Goal: Communication & Community: Answer question/provide support

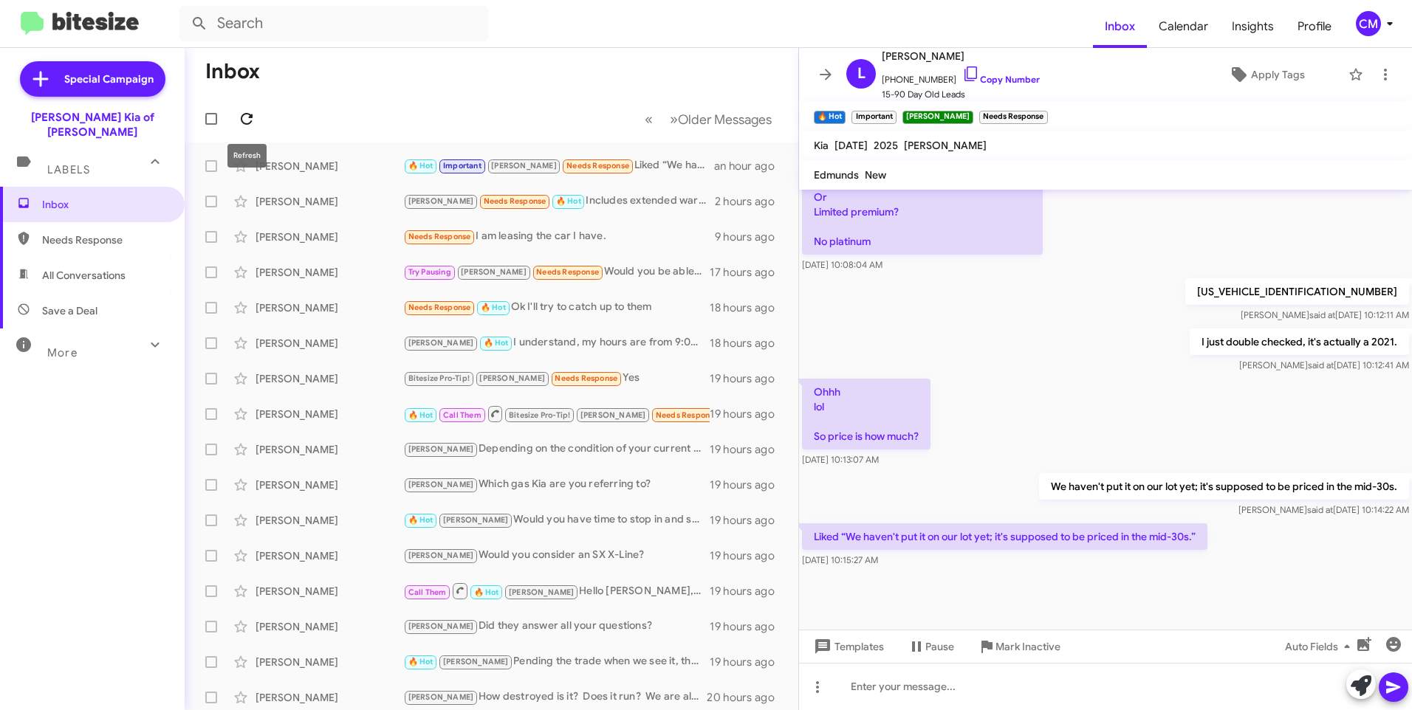
click at [241, 120] on icon at bounding box center [247, 119] width 18 height 18
click at [252, 119] on icon at bounding box center [247, 119] width 18 height 18
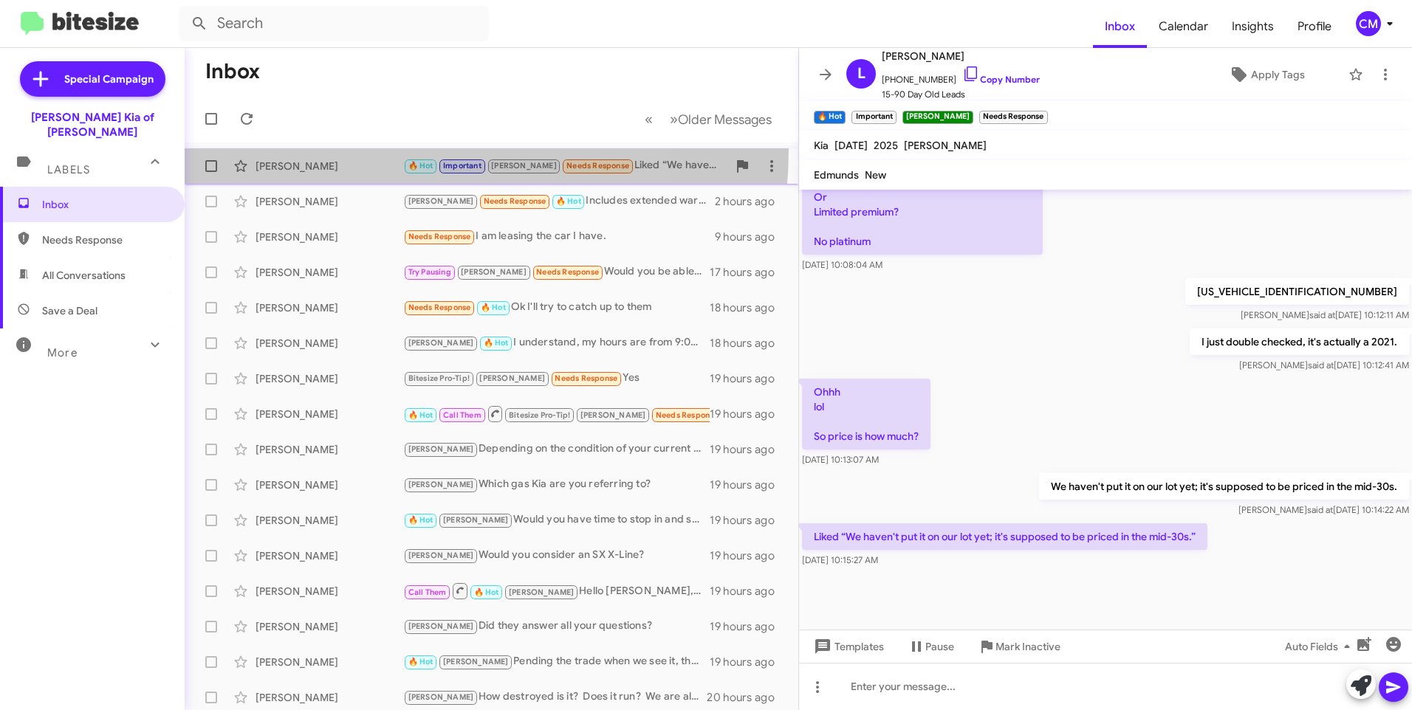
click at [354, 148] on span "[PERSON_NAME] 🔥 Hot Important [PERSON_NAME] Needs Response Liked “We haven't pu…" at bounding box center [492, 165] width 614 height 35
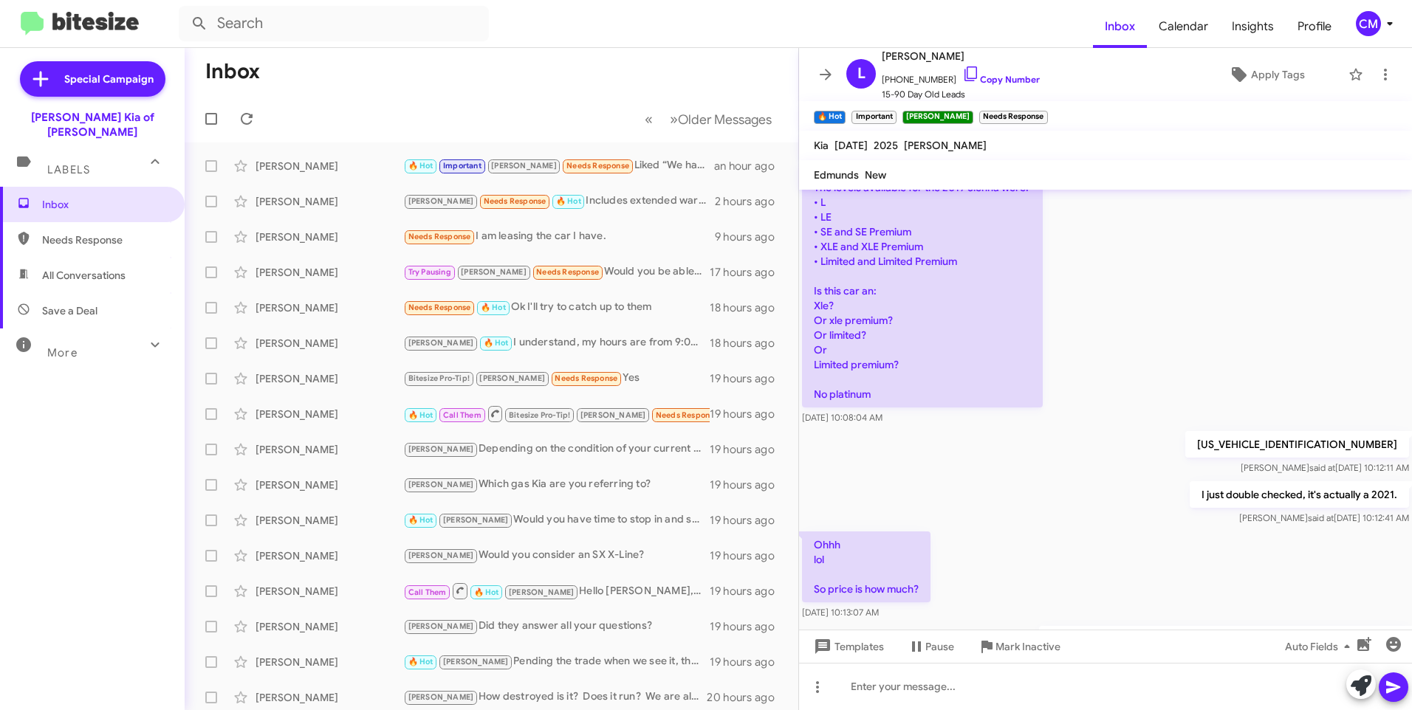
scroll to position [1117, 0]
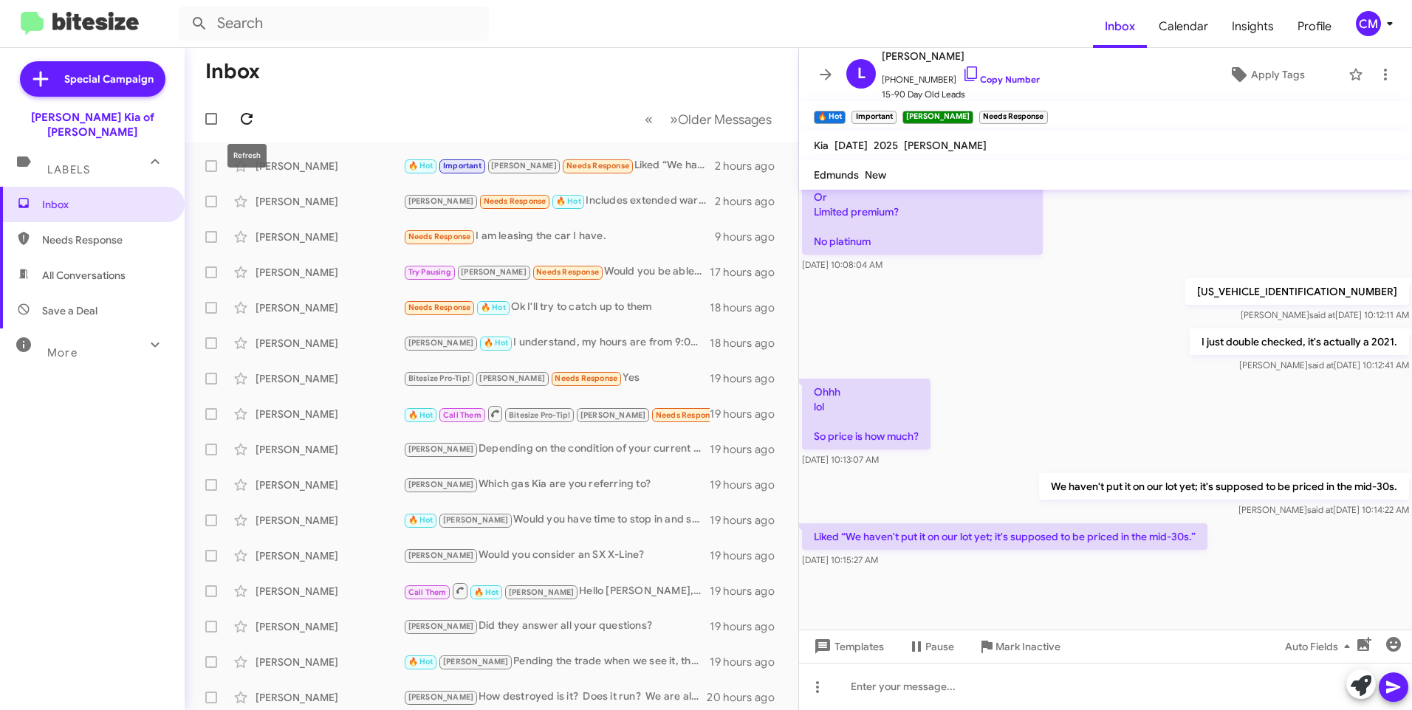
click at [246, 128] on button at bounding box center [247, 119] width 30 height 30
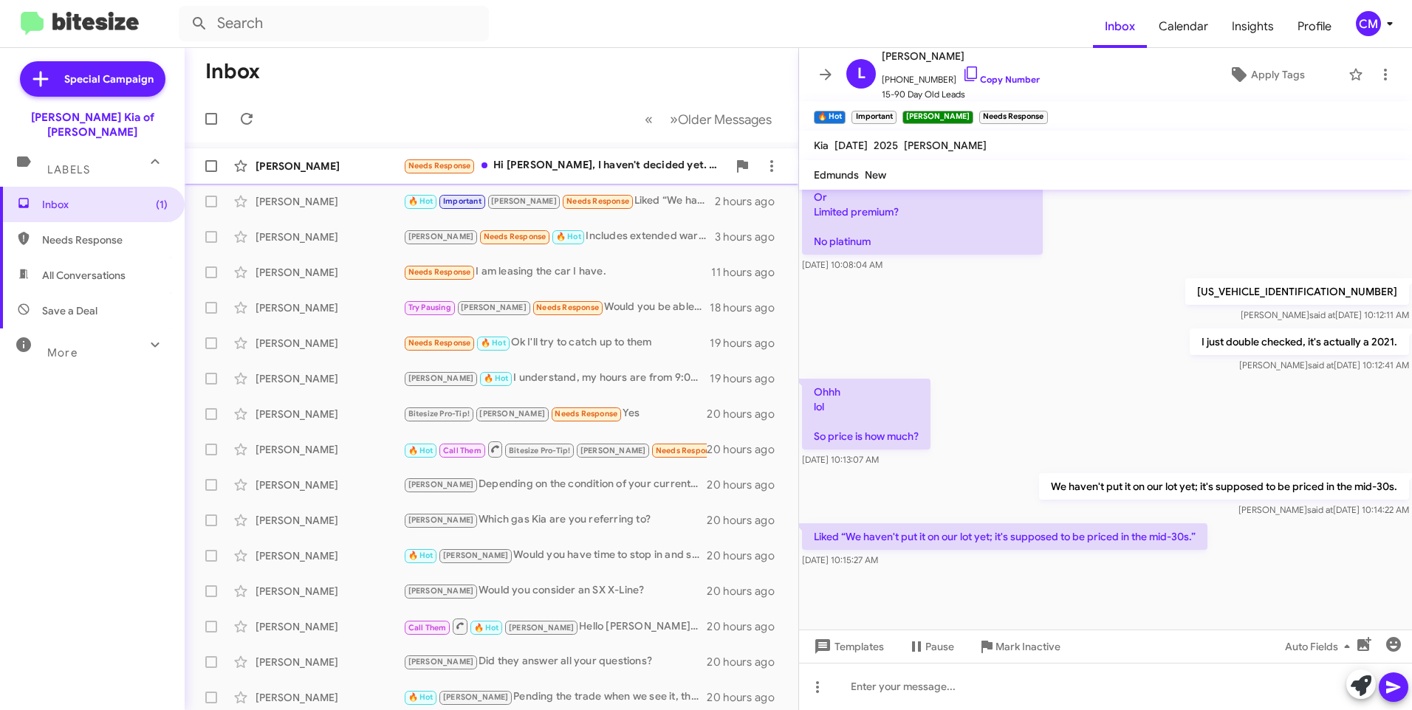
click at [549, 171] on div "Needs Response Hi [PERSON_NAME], I haven't decided yet. But I'm looking at 2026…" at bounding box center [565, 165] width 324 height 17
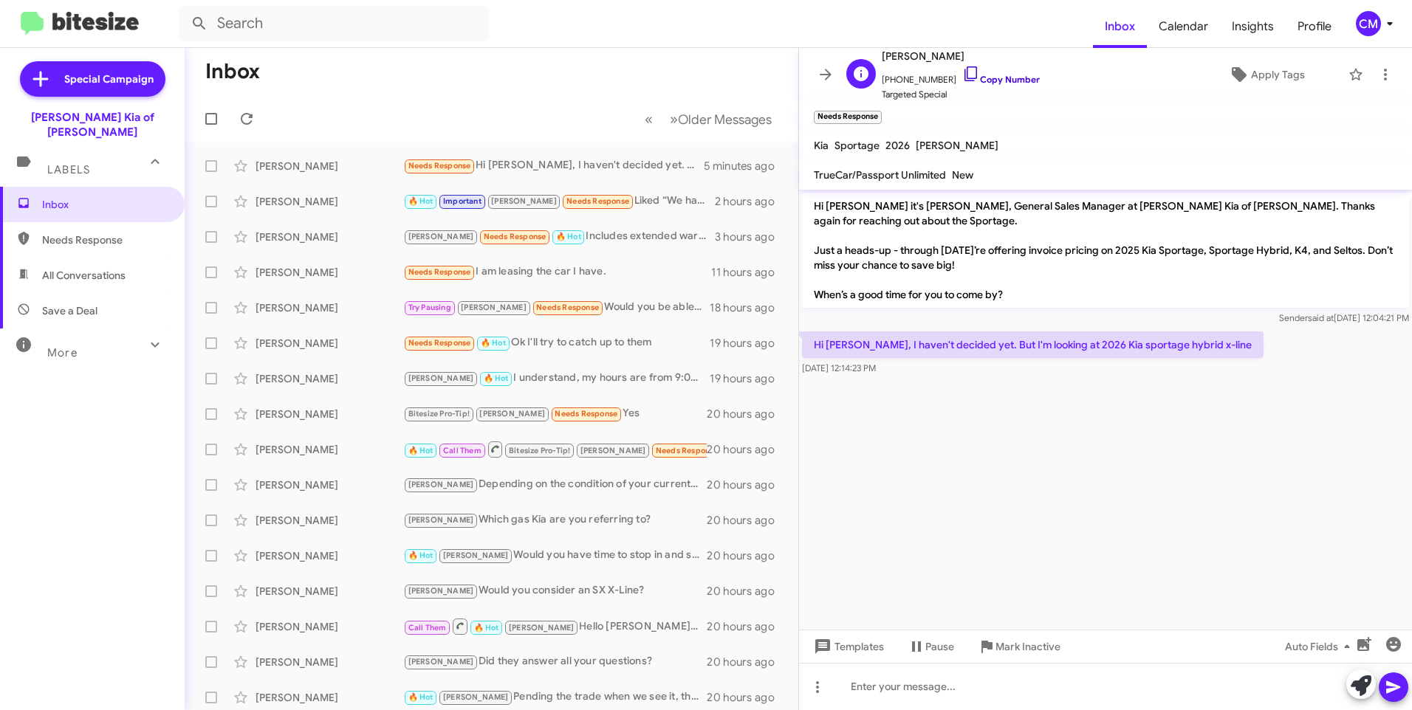
click at [990, 78] on link "Copy Number" at bounding box center [1001, 79] width 78 height 11
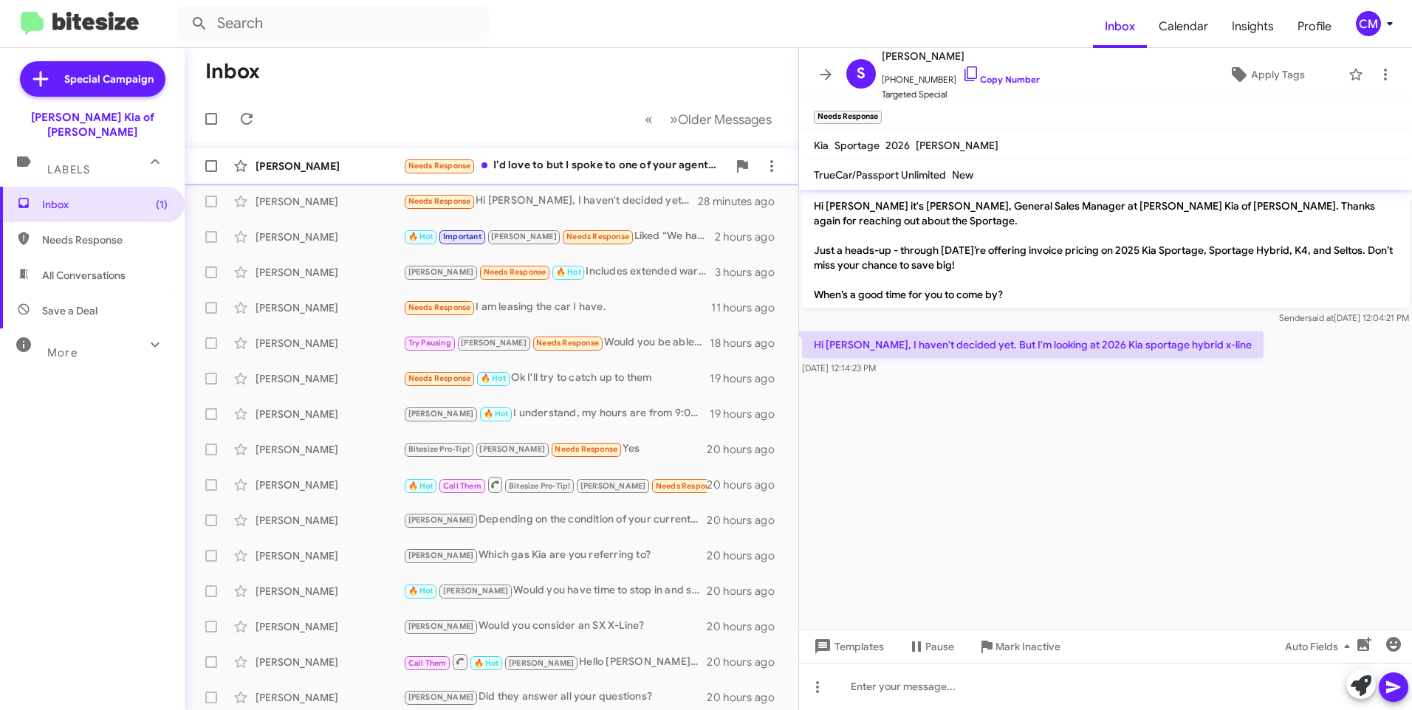
click at [518, 164] on div "Needs Response I’d love to but I spoke to one of your agents already who quoted…" at bounding box center [565, 165] width 324 height 17
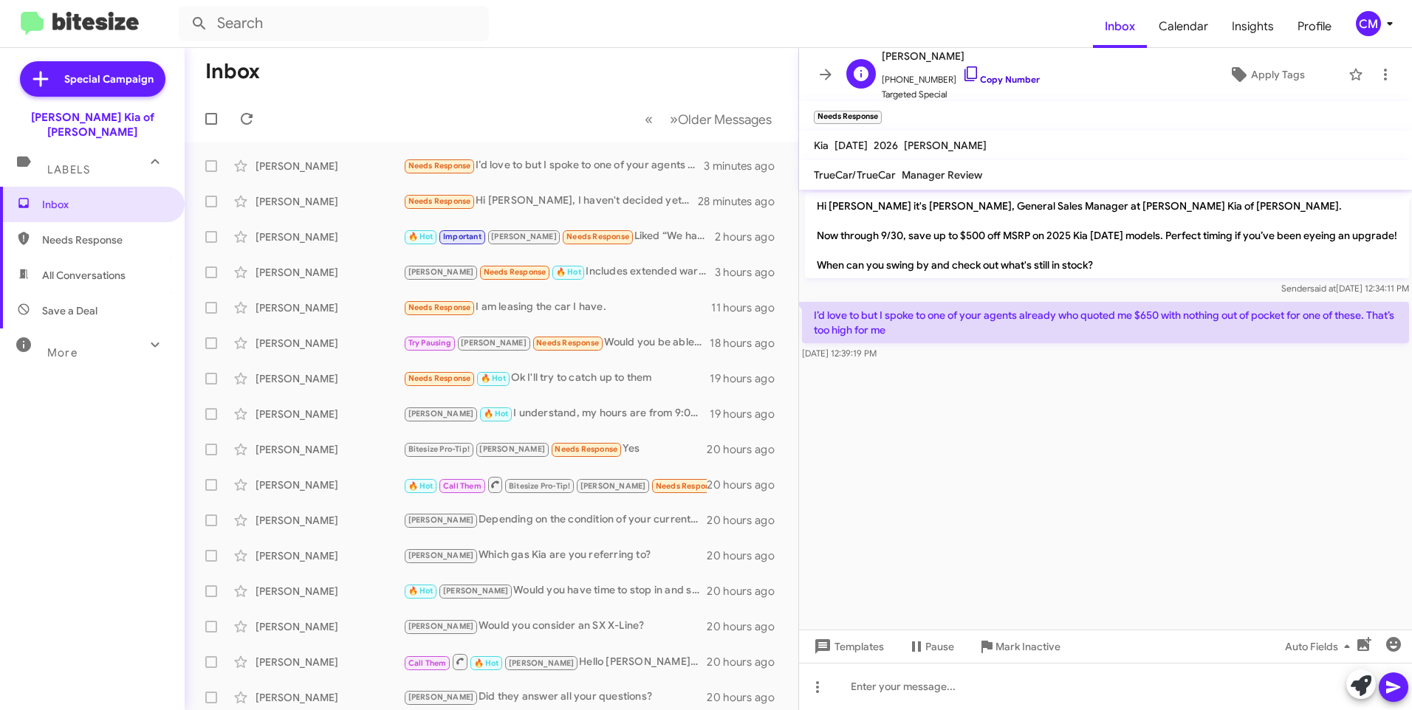
click at [962, 75] on icon at bounding box center [971, 74] width 18 height 18
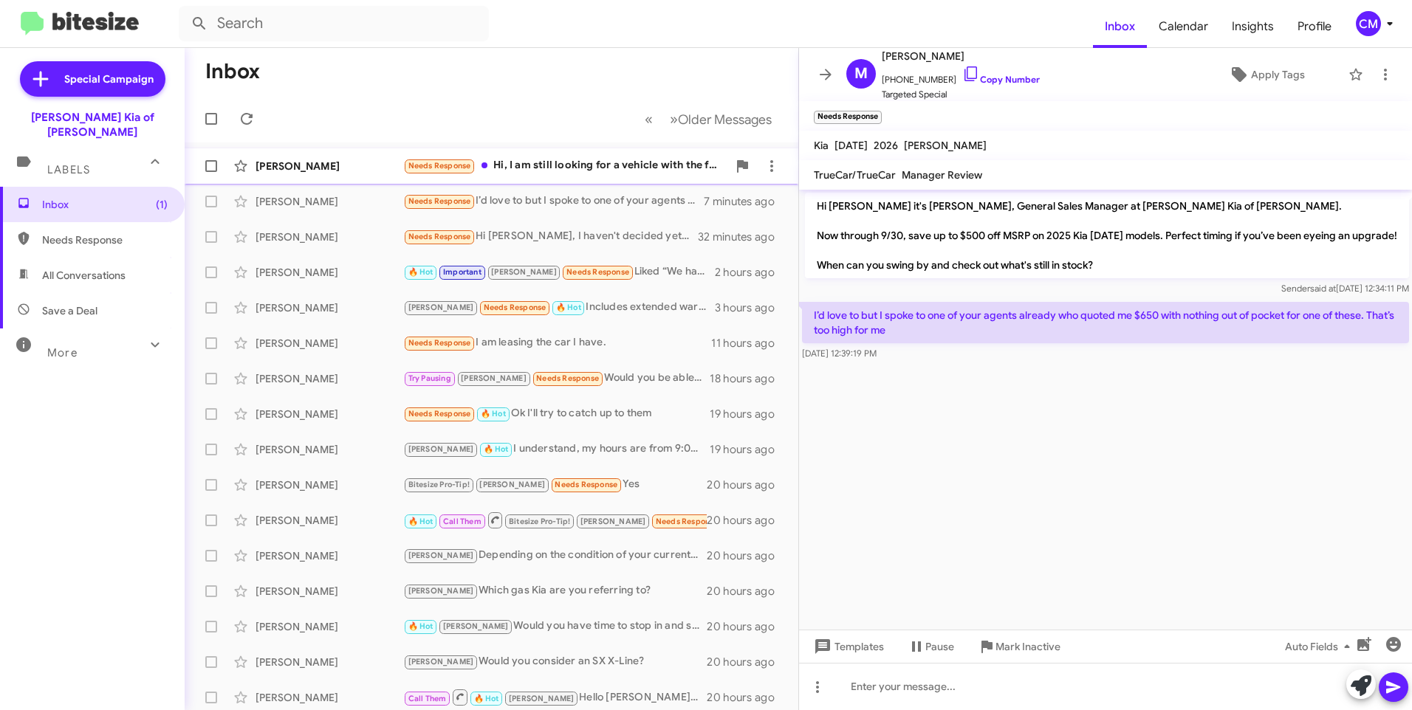
click at [313, 164] on div "[PERSON_NAME]" at bounding box center [329, 166] width 148 height 15
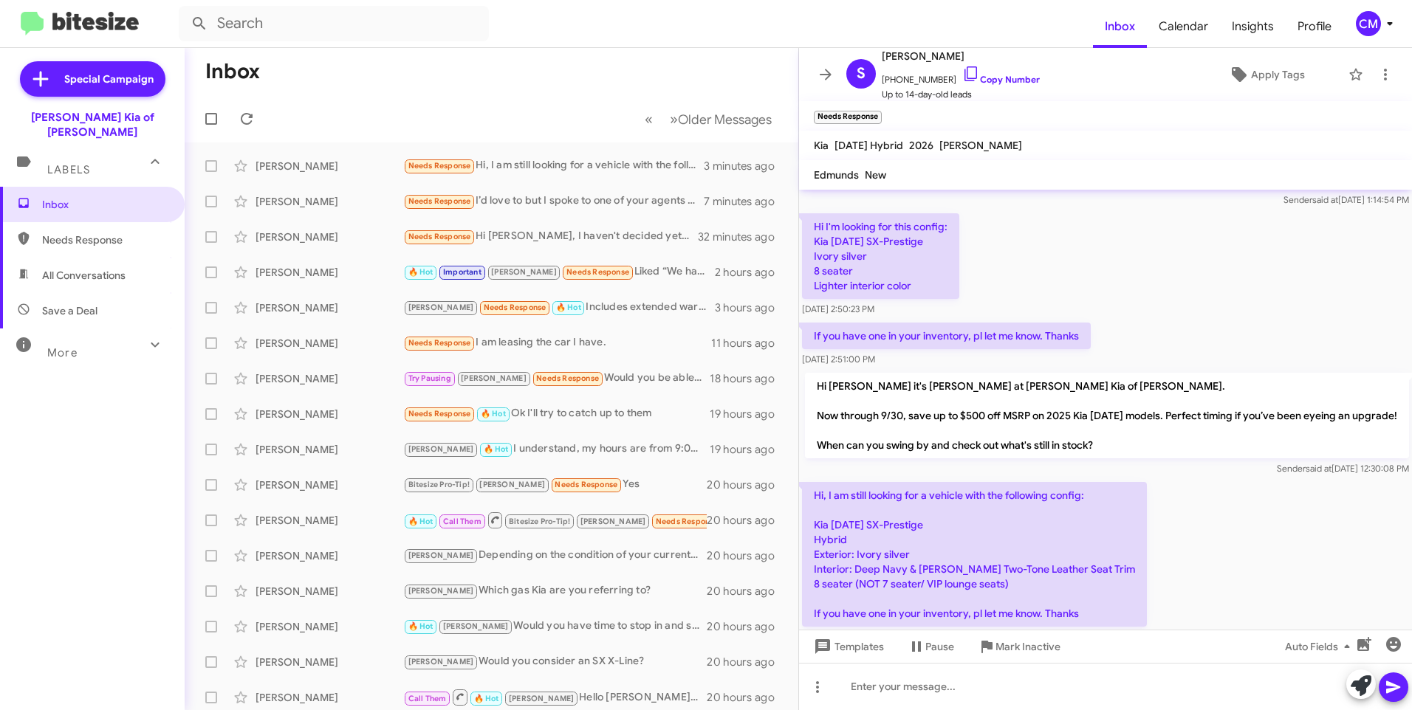
scroll to position [95, 0]
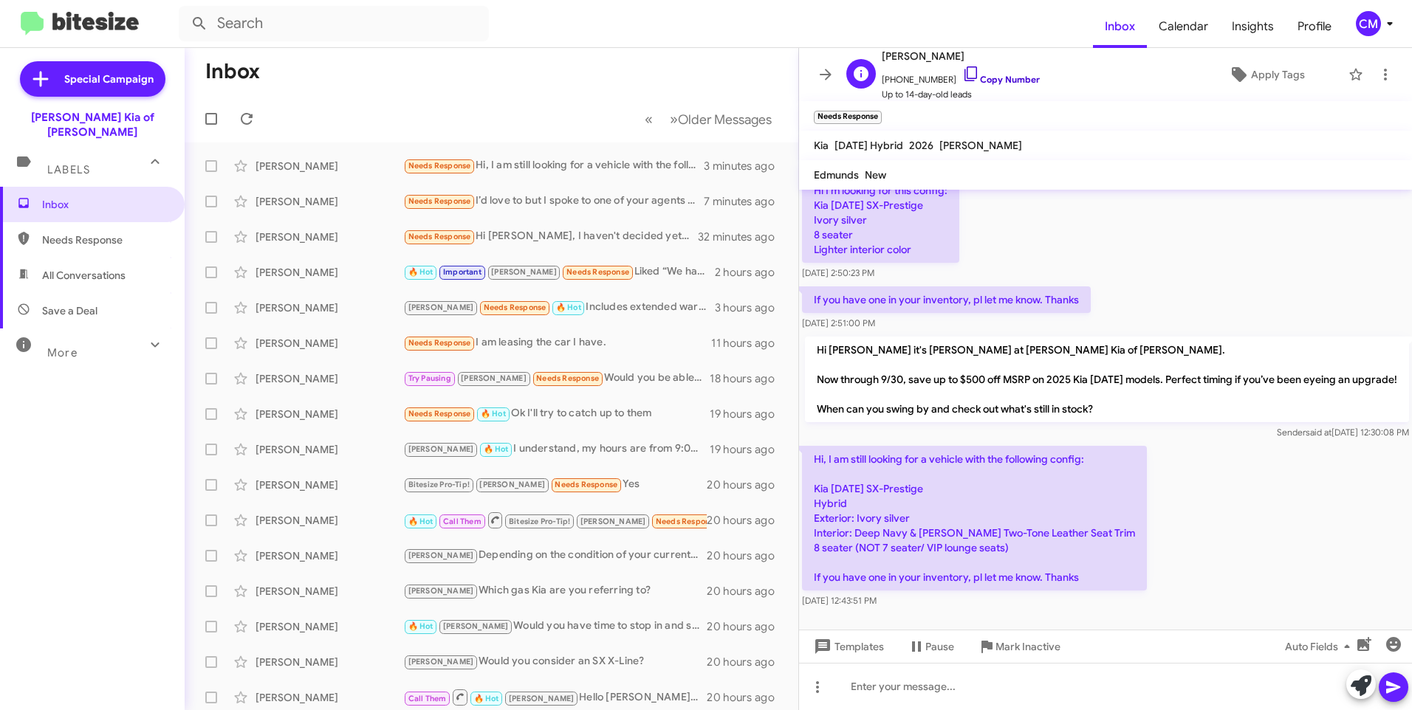
click at [964, 80] on icon at bounding box center [970, 73] width 13 height 15
click at [538, 179] on div "[PERSON_NAME] Needs Response Hi, I am still looking for a vehicle with the foll…" at bounding box center [491, 166] width 590 height 30
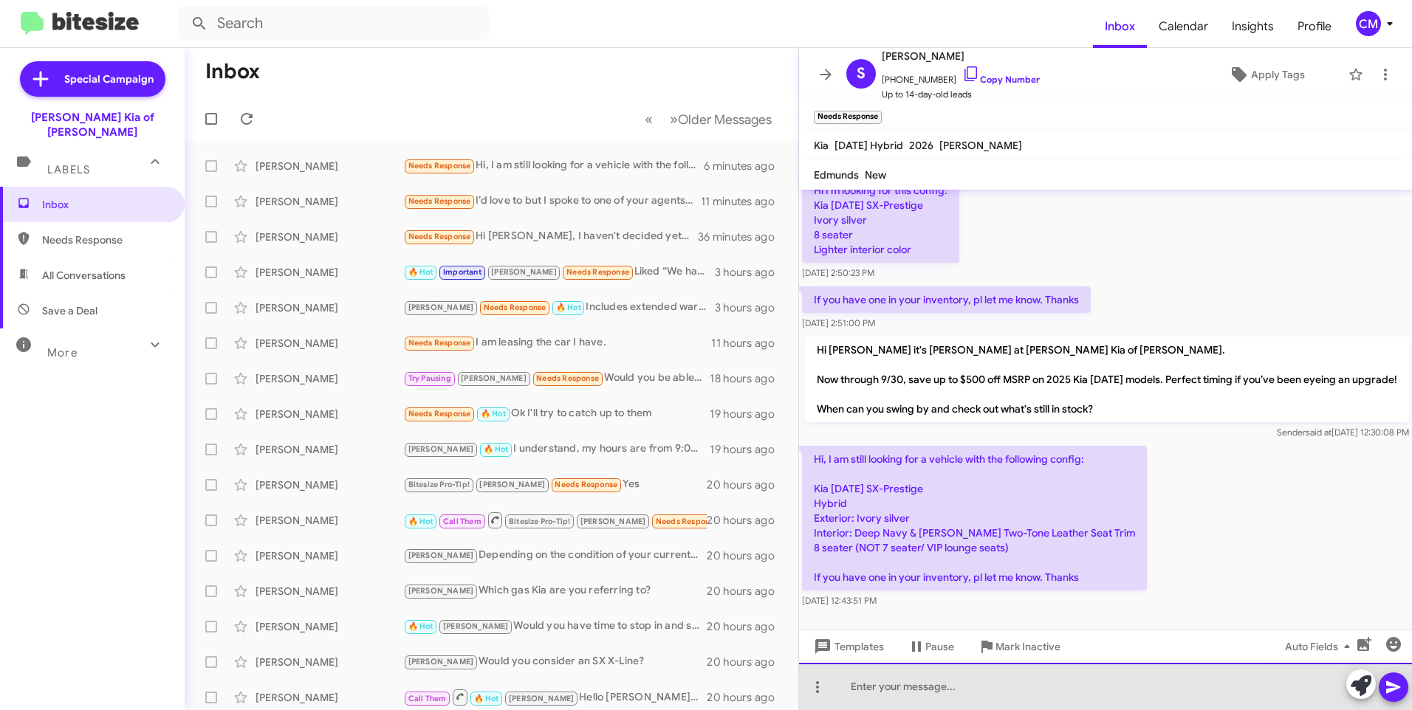
click at [966, 680] on div at bounding box center [1105, 686] width 613 height 47
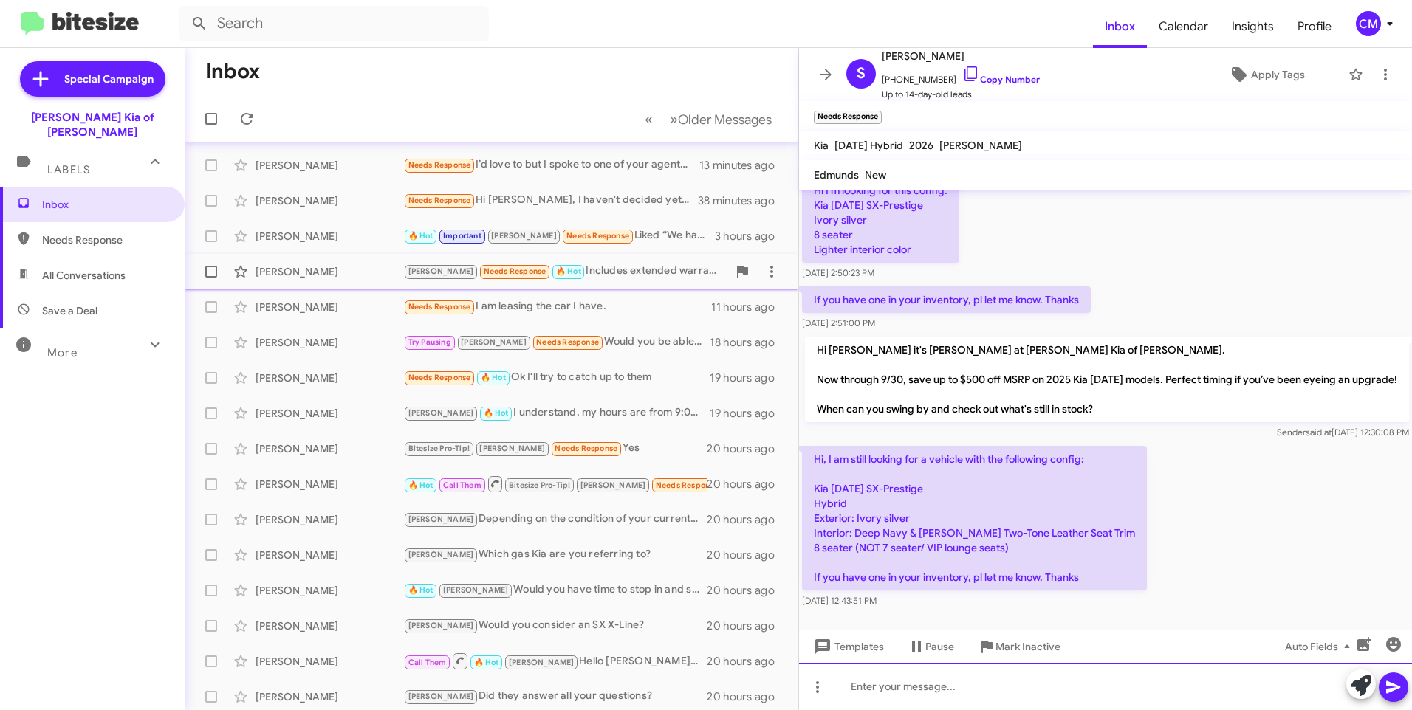
scroll to position [0, 0]
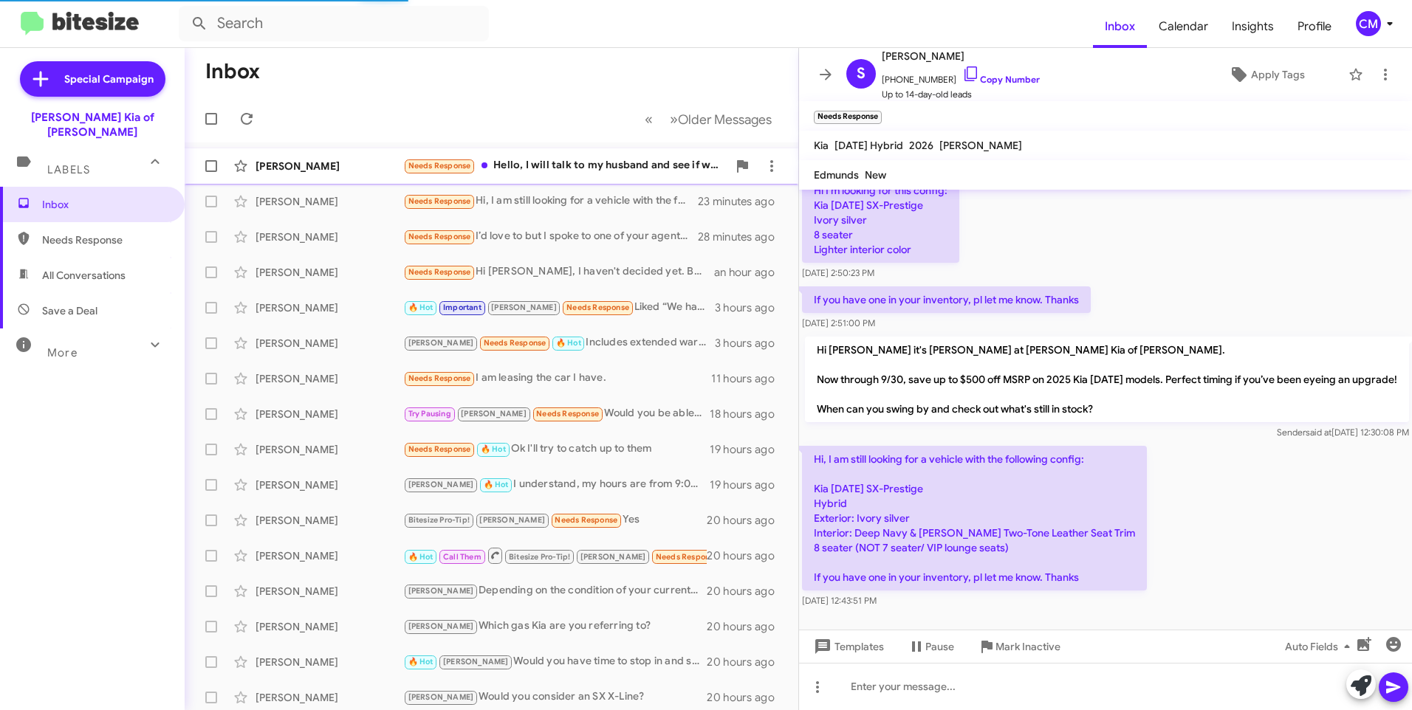
click at [286, 166] on div "[PERSON_NAME]" at bounding box center [329, 166] width 148 height 15
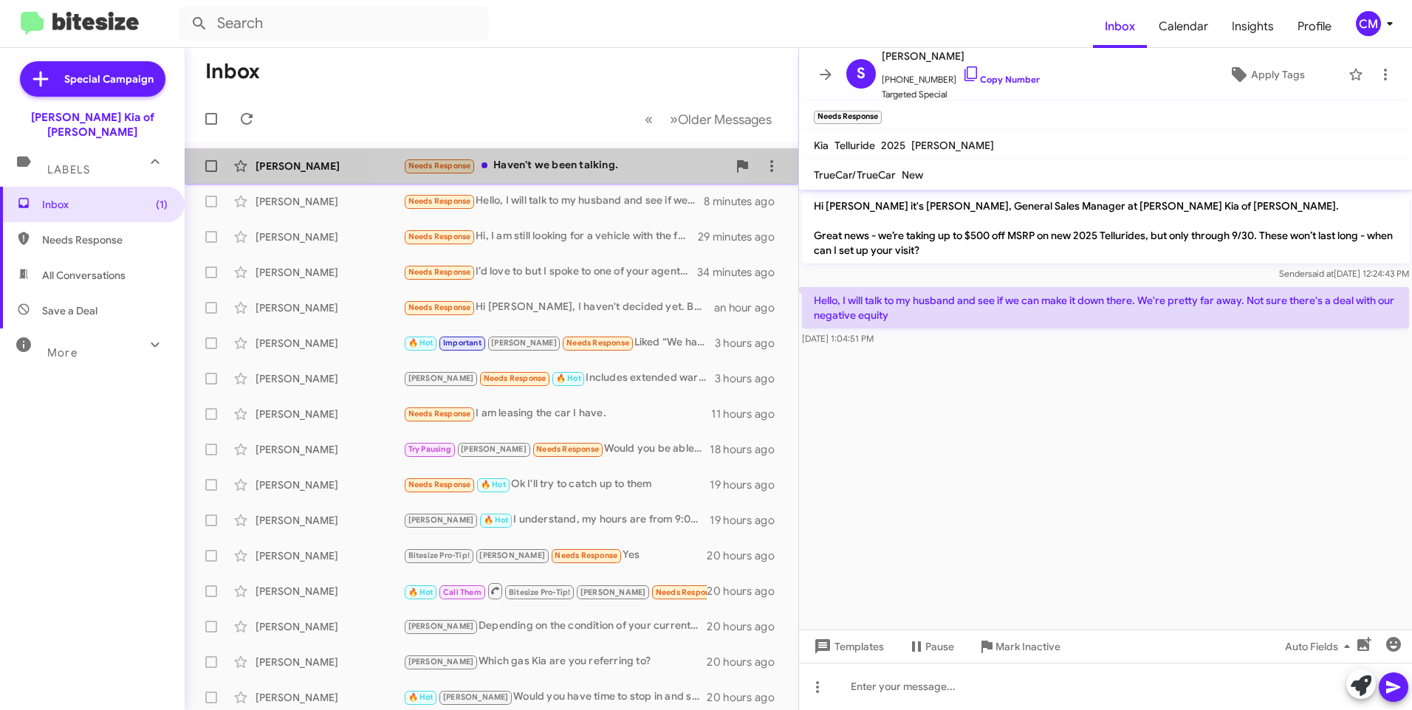
click at [556, 172] on div "Needs Response Haven't we been talking." at bounding box center [565, 165] width 324 height 17
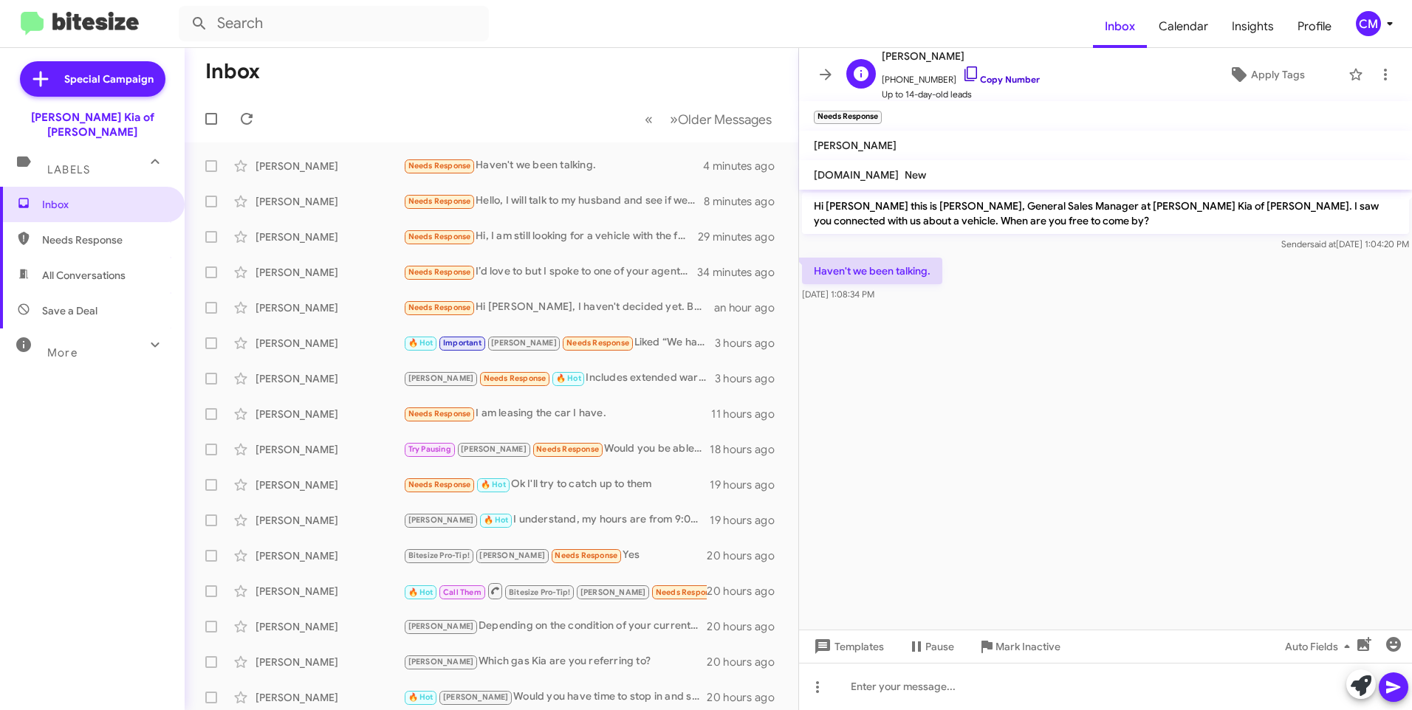
click at [964, 69] on icon at bounding box center [970, 73] width 13 height 15
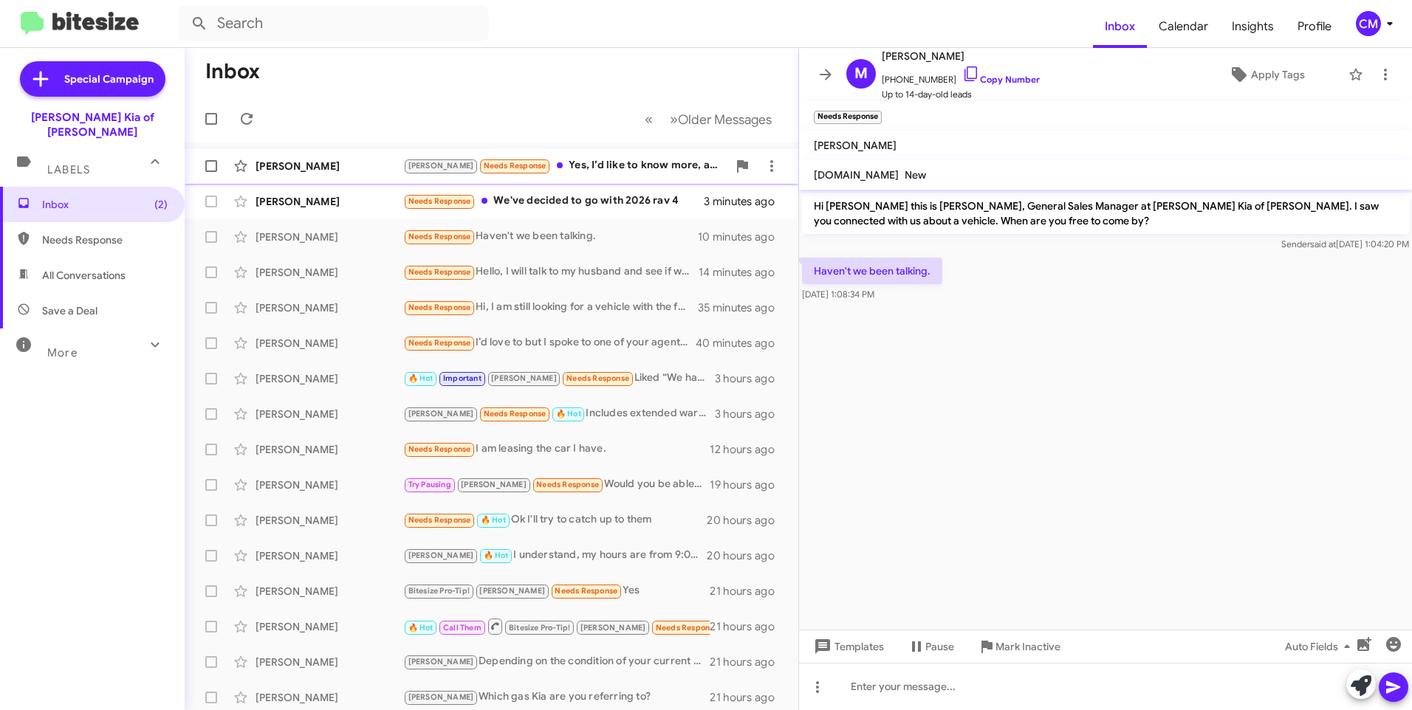
click at [343, 178] on div "[PERSON_NAME] [PERSON_NAME] Needs Response Yes, I’d like to know more, and do y…" at bounding box center [491, 166] width 590 height 30
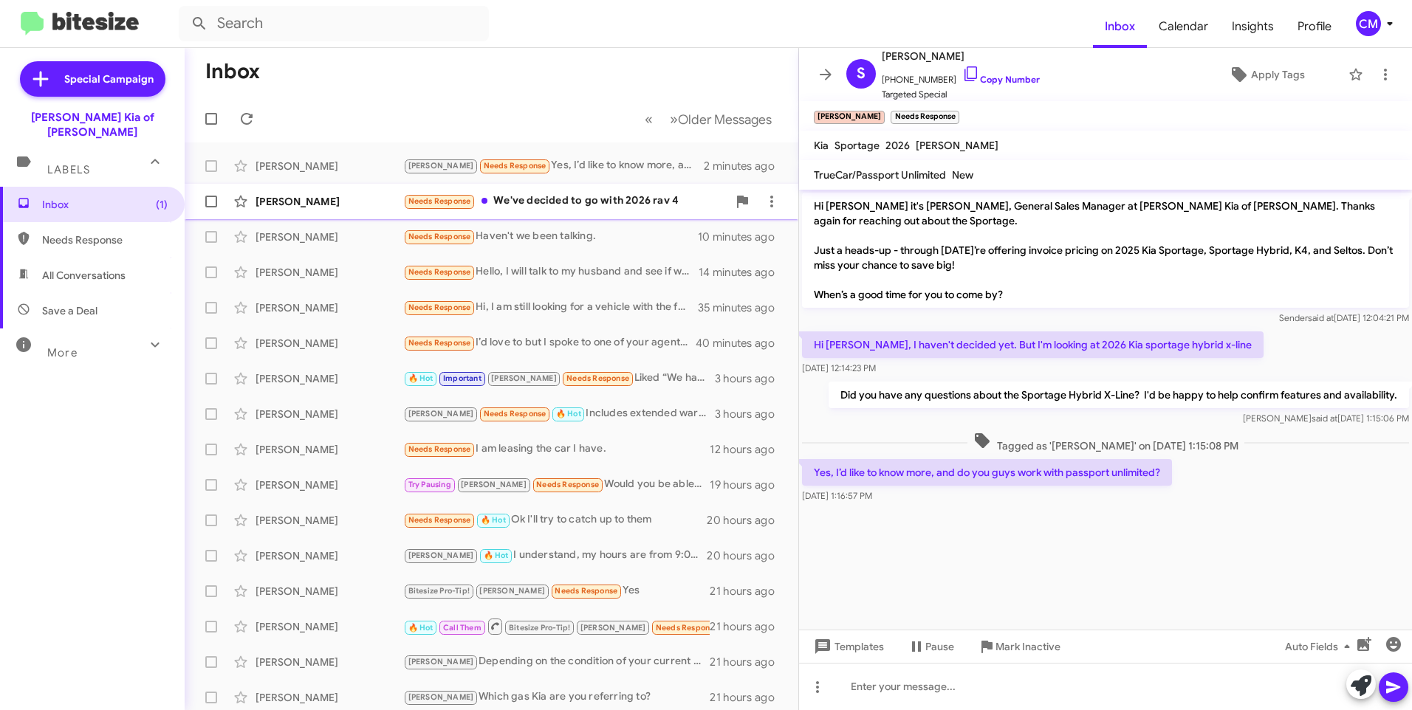
click at [330, 199] on div "[PERSON_NAME]" at bounding box center [329, 201] width 148 height 15
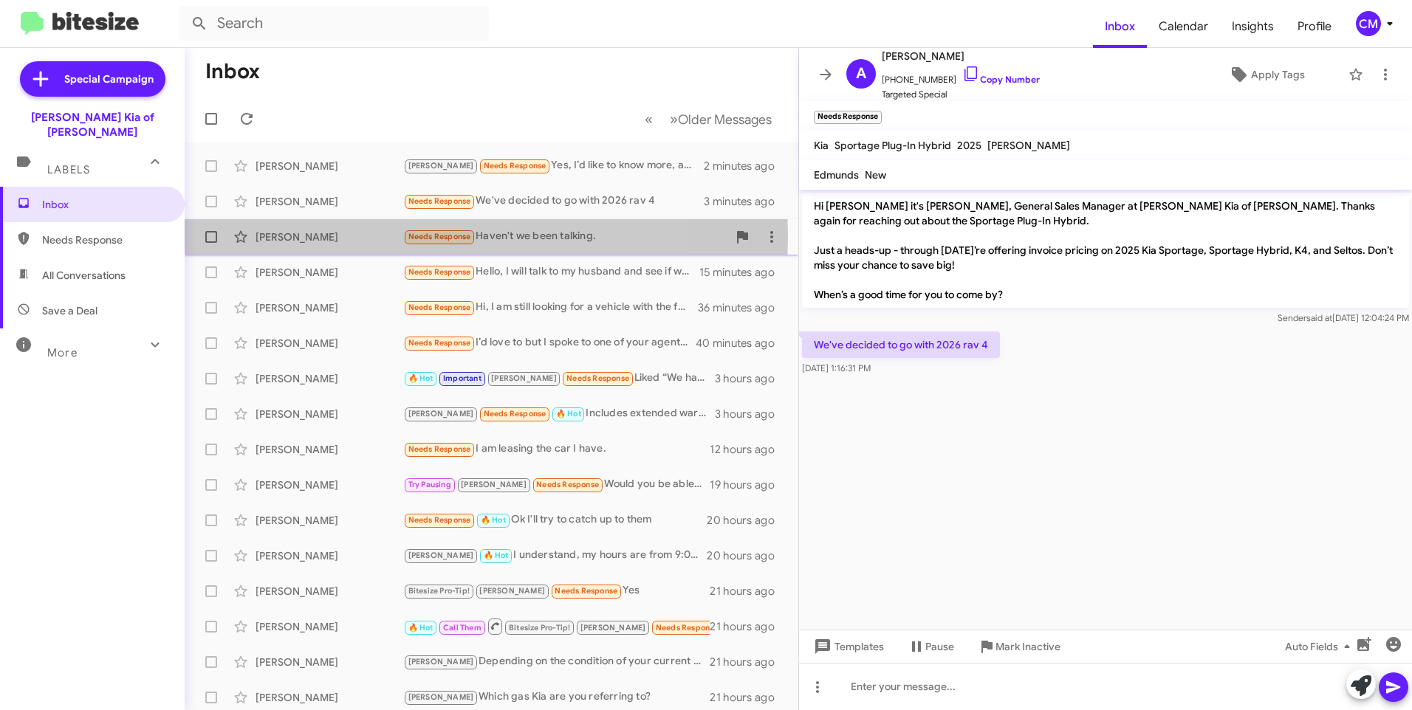
click at [363, 236] on div "[PERSON_NAME]" at bounding box center [329, 237] width 148 height 15
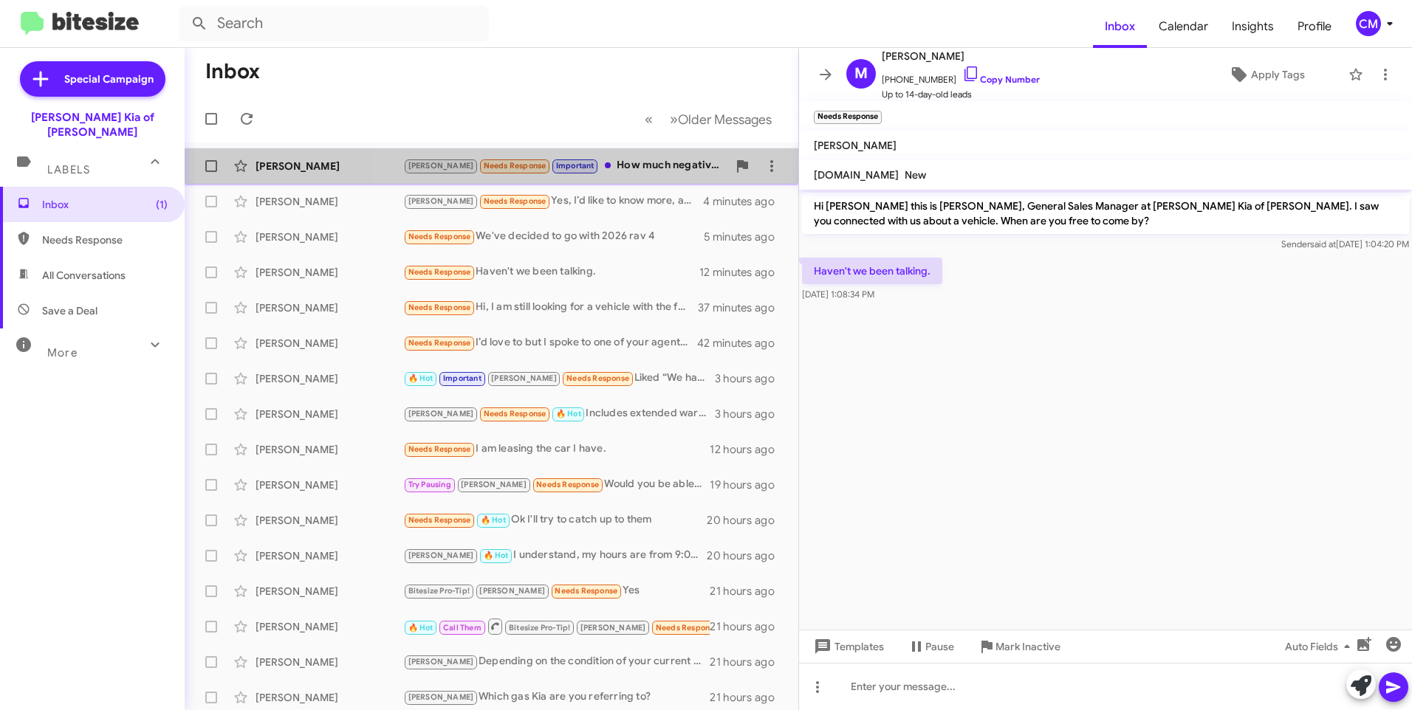
click at [608, 165] on div "[PERSON_NAME] Needs Response Important How much negative equity would depend on…" at bounding box center [565, 165] width 324 height 17
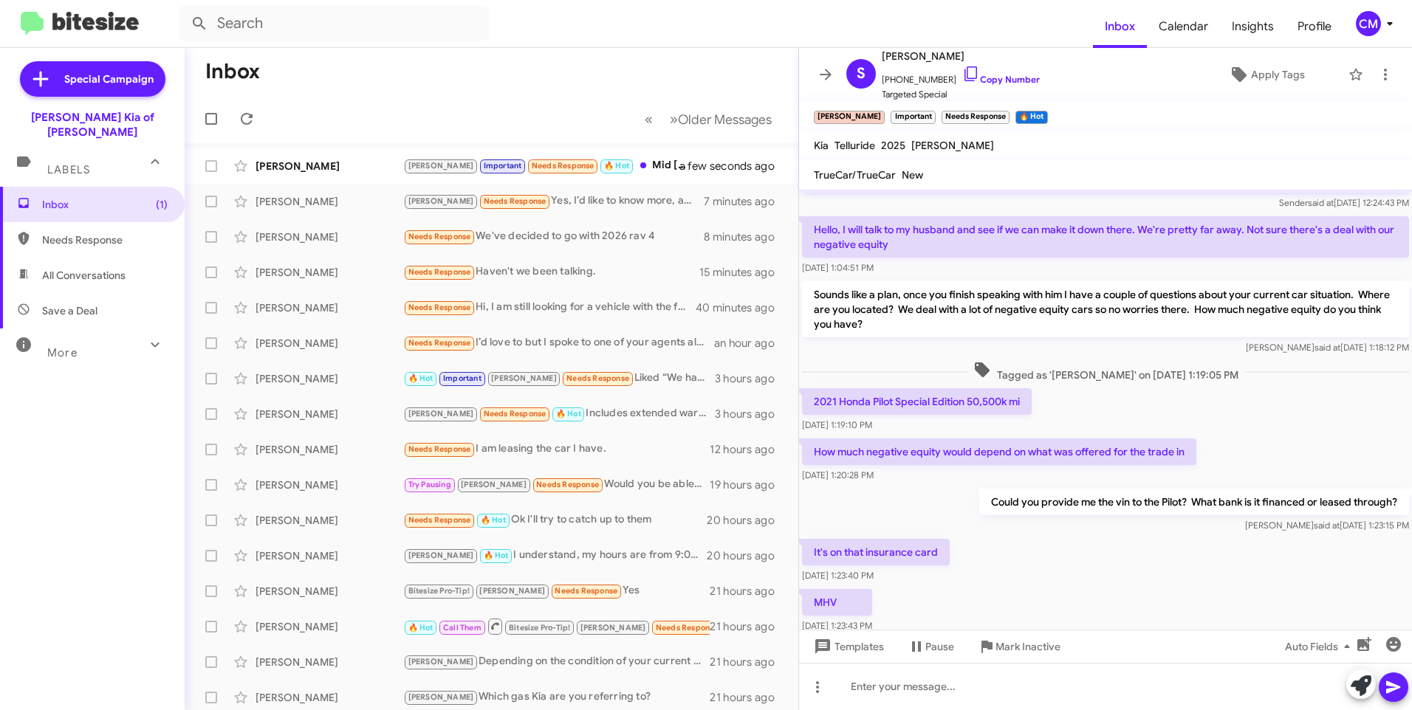
scroll to position [165, 0]
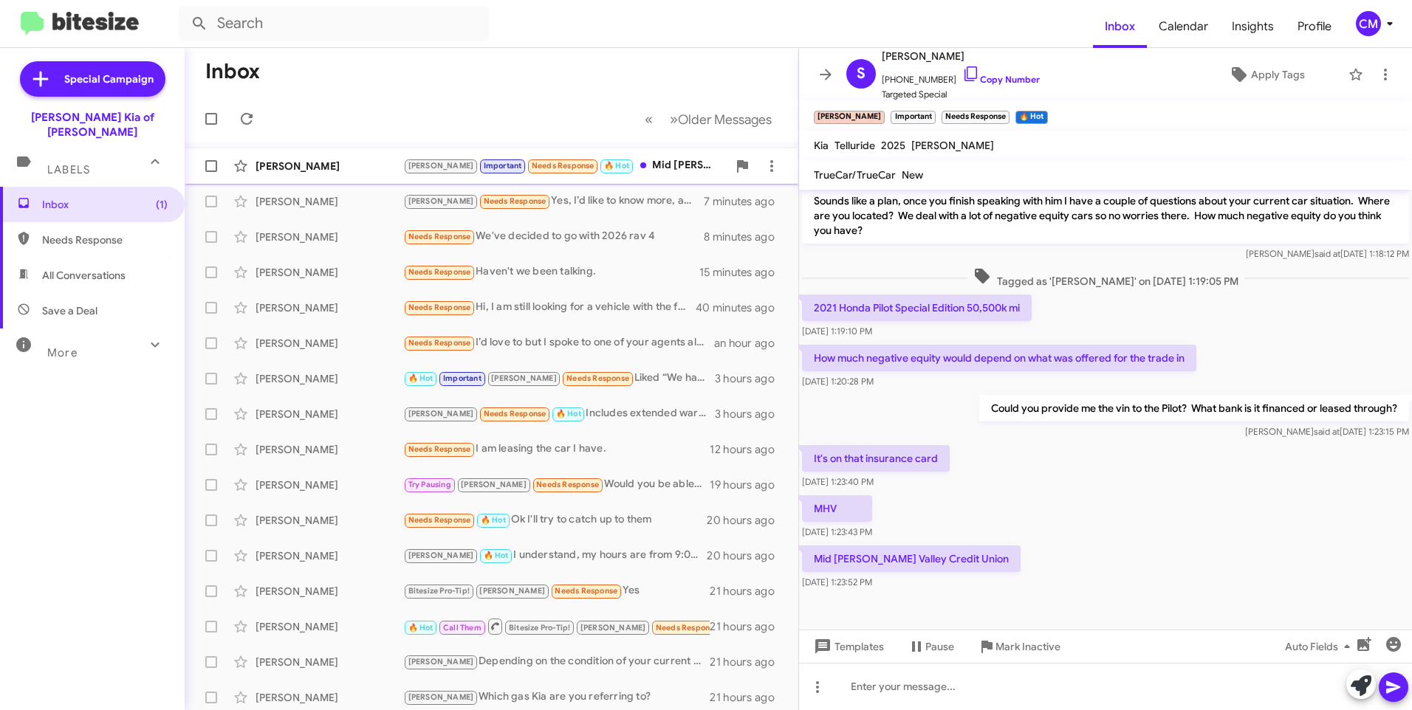
click at [631, 171] on div "[PERSON_NAME] Important Needs Response 🔥 Hot Mid [PERSON_NAME] Valley Credit Un…" at bounding box center [565, 165] width 324 height 17
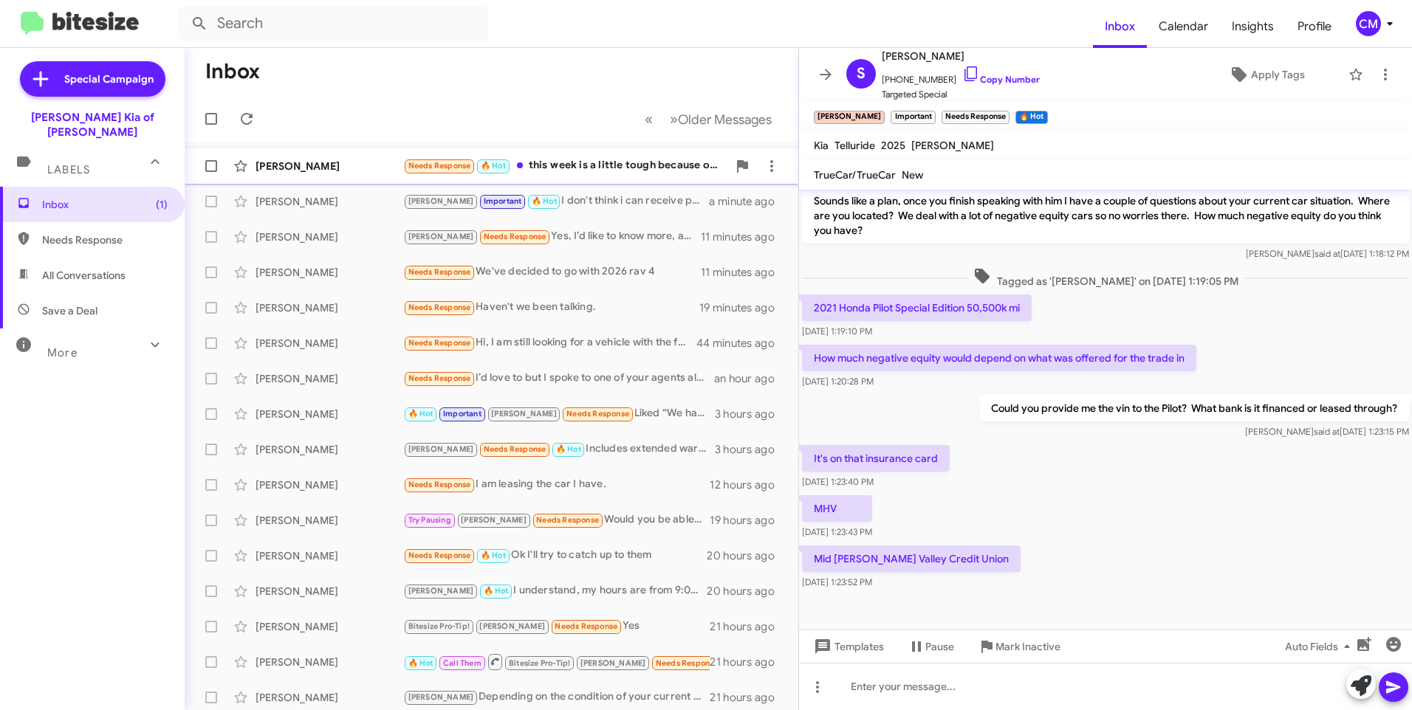
click at [378, 159] on div "[PERSON_NAME]" at bounding box center [329, 166] width 148 height 15
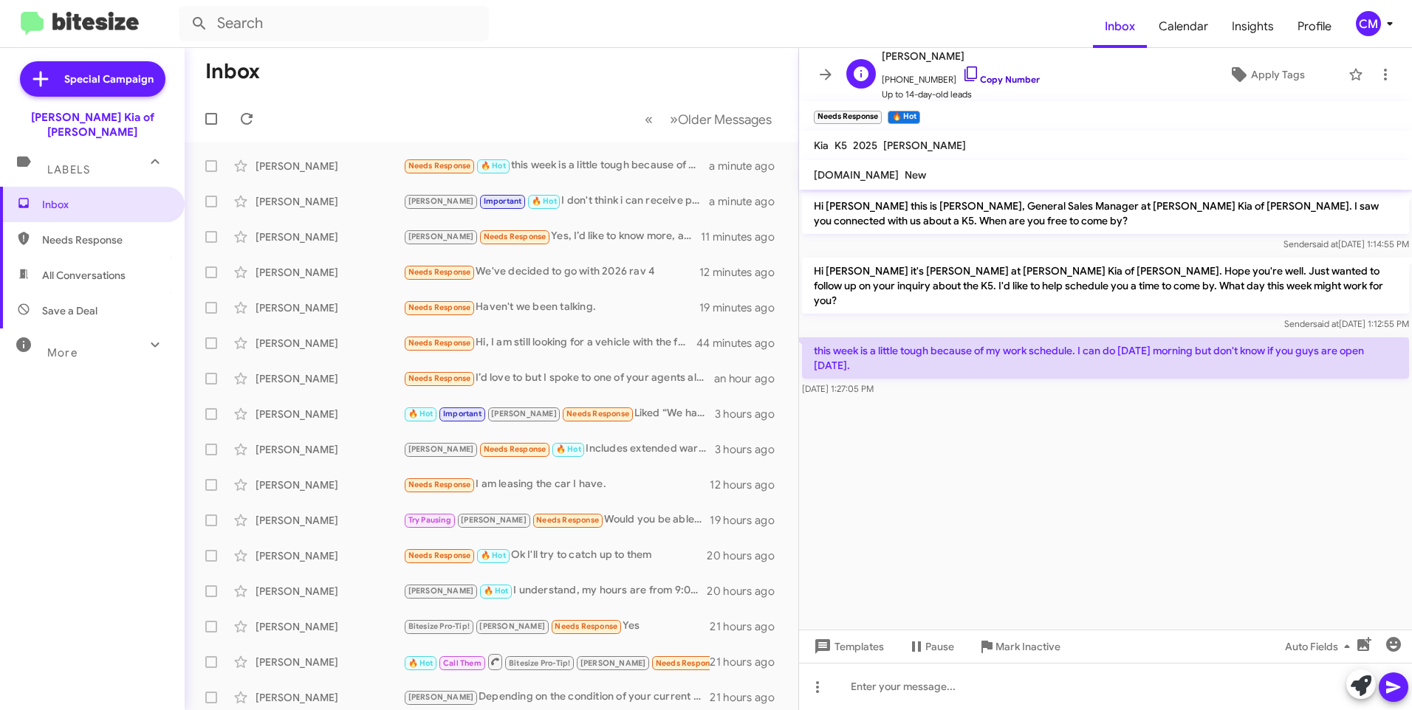
click at [983, 81] on link "Copy Number" at bounding box center [1001, 79] width 78 height 11
click at [922, 687] on div at bounding box center [1105, 686] width 613 height 47
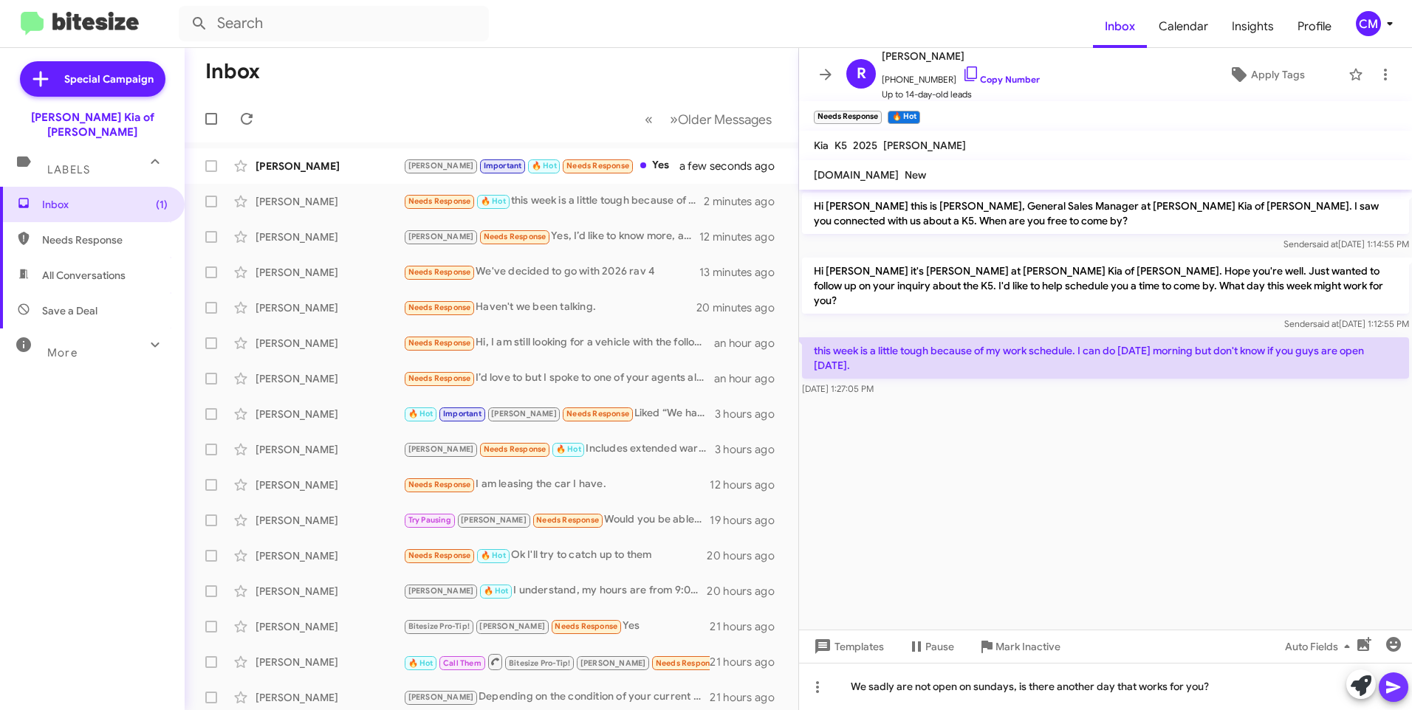
click at [1393, 697] on span at bounding box center [1393, 688] width 18 height 30
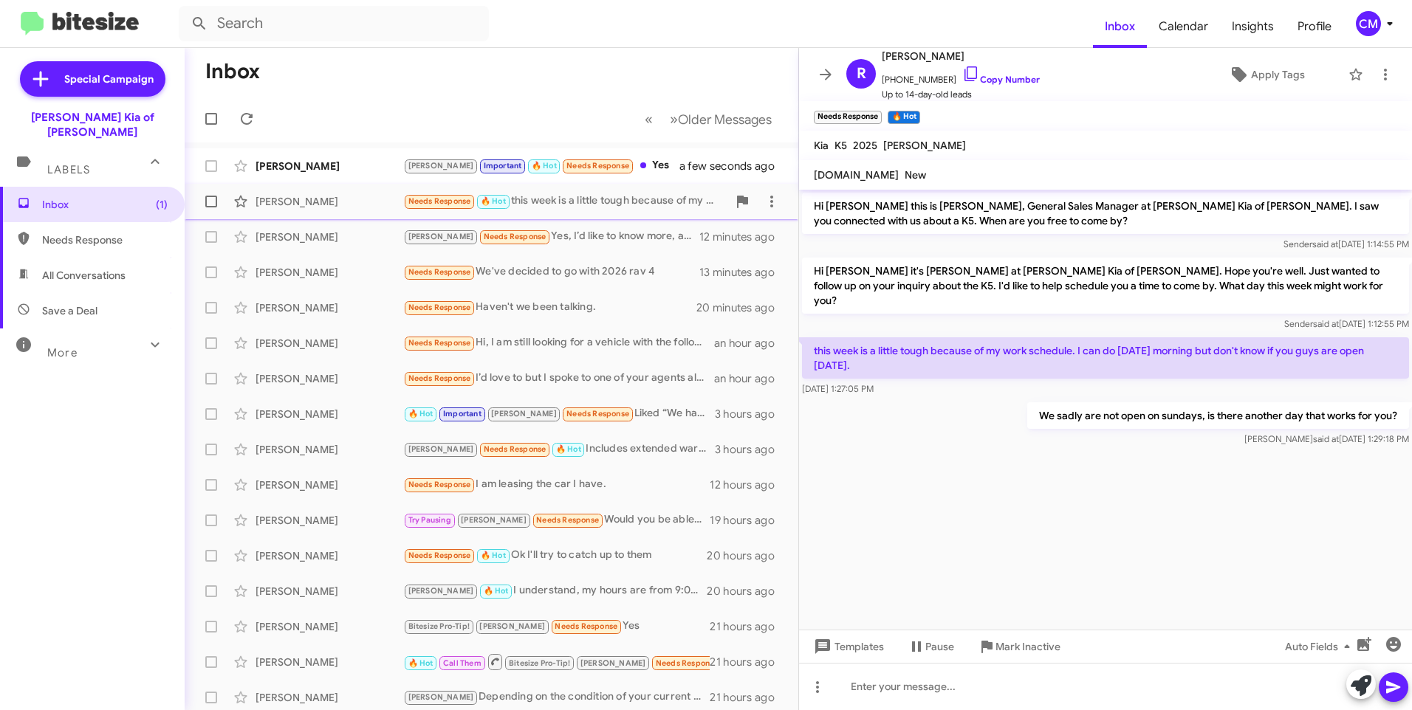
click at [560, 200] on div "Needs Response 🔥 Hot this week is a little tough because of my work schedule. I…" at bounding box center [565, 201] width 324 height 17
click at [1269, 74] on span "Apply Tags" at bounding box center [1278, 74] width 54 height 27
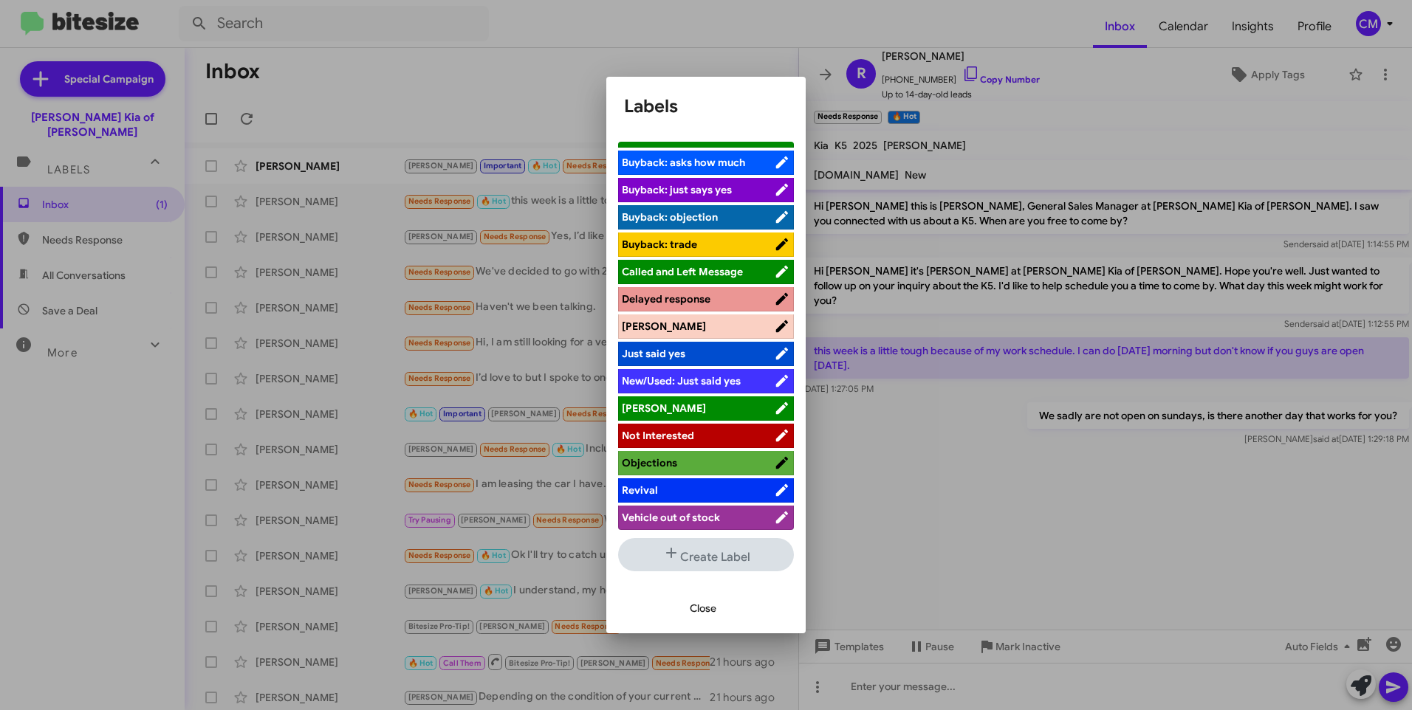
scroll to position [129, 0]
click at [711, 546] on button "Create Label" at bounding box center [706, 554] width 176 height 33
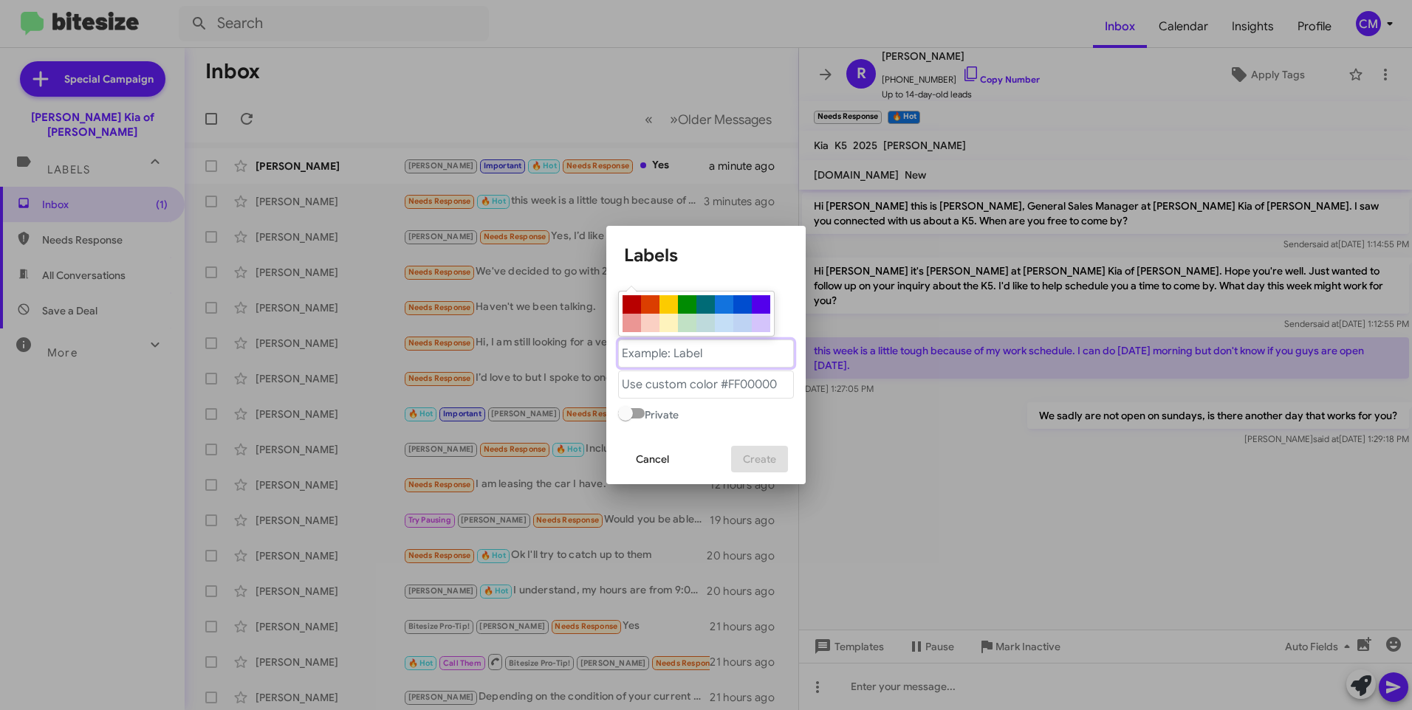
click at [672, 362] on "text" at bounding box center [706, 354] width 176 height 28
type "[PERSON_NAME]"
click at [626, 377] on "text" at bounding box center [706, 385] width 176 height 28
click at [689, 299] on div at bounding box center [687, 304] width 18 height 18
type "#008b02"
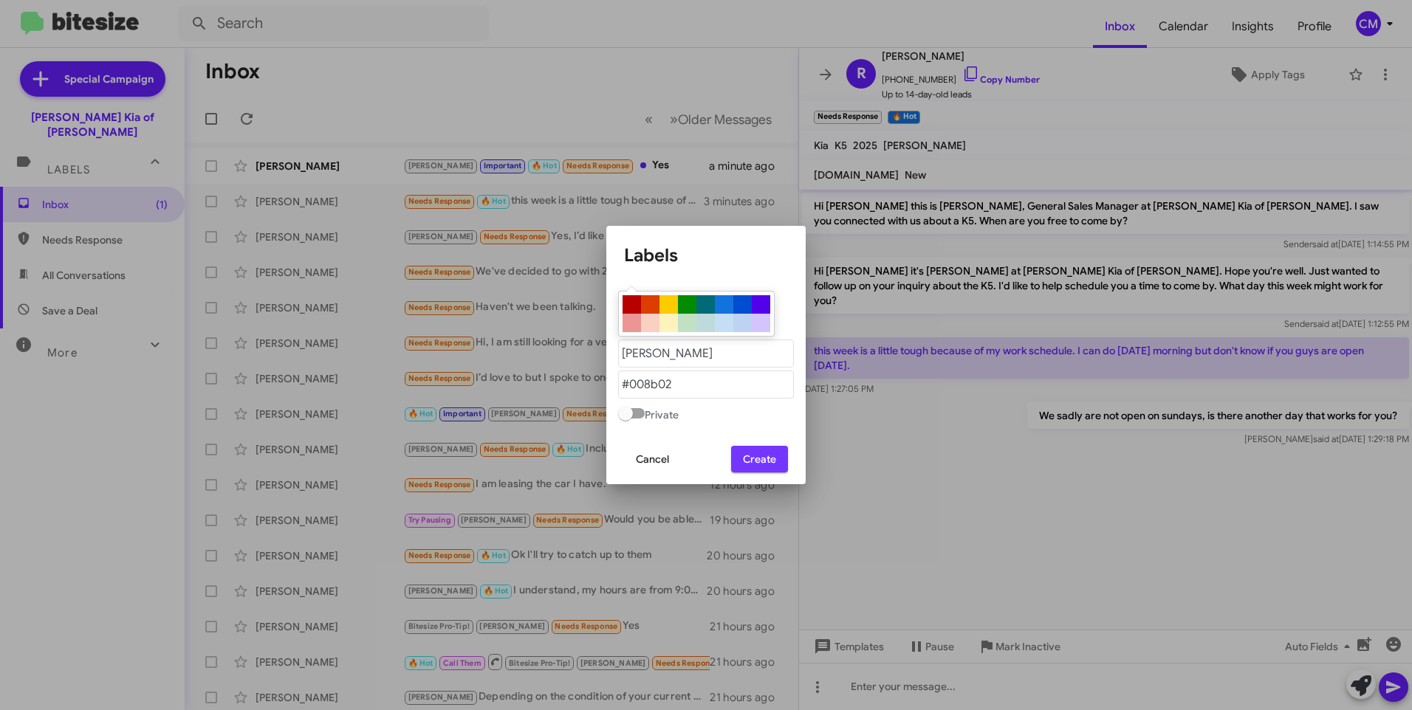
click at [744, 459] on span "Create" at bounding box center [759, 459] width 33 height 27
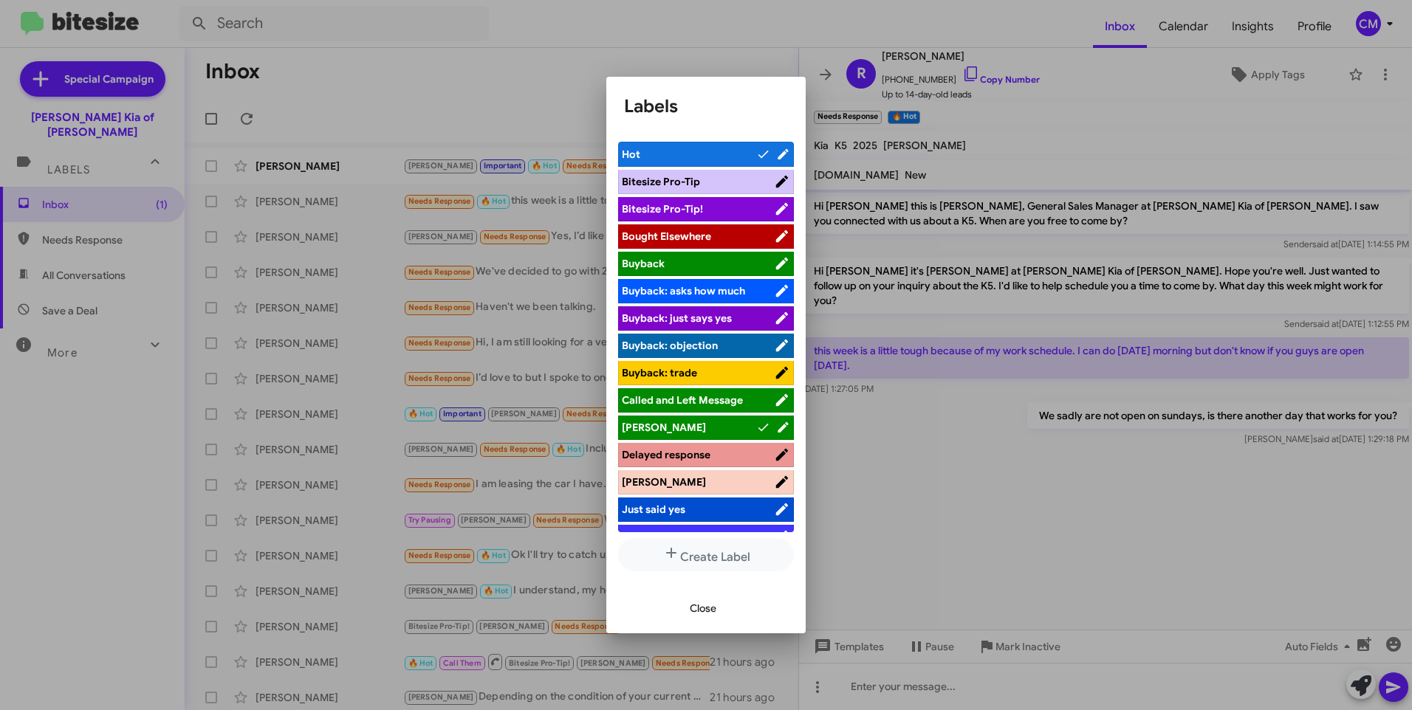
click at [713, 420] on span "[PERSON_NAME]" at bounding box center [689, 427] width 134 height 15
click at [699, 591] on div "Close" at bounding box center [706, 608] width 164 height 50
click at [701, 605] on span "Close" at bounding box center [703, 608] width 27 height 27
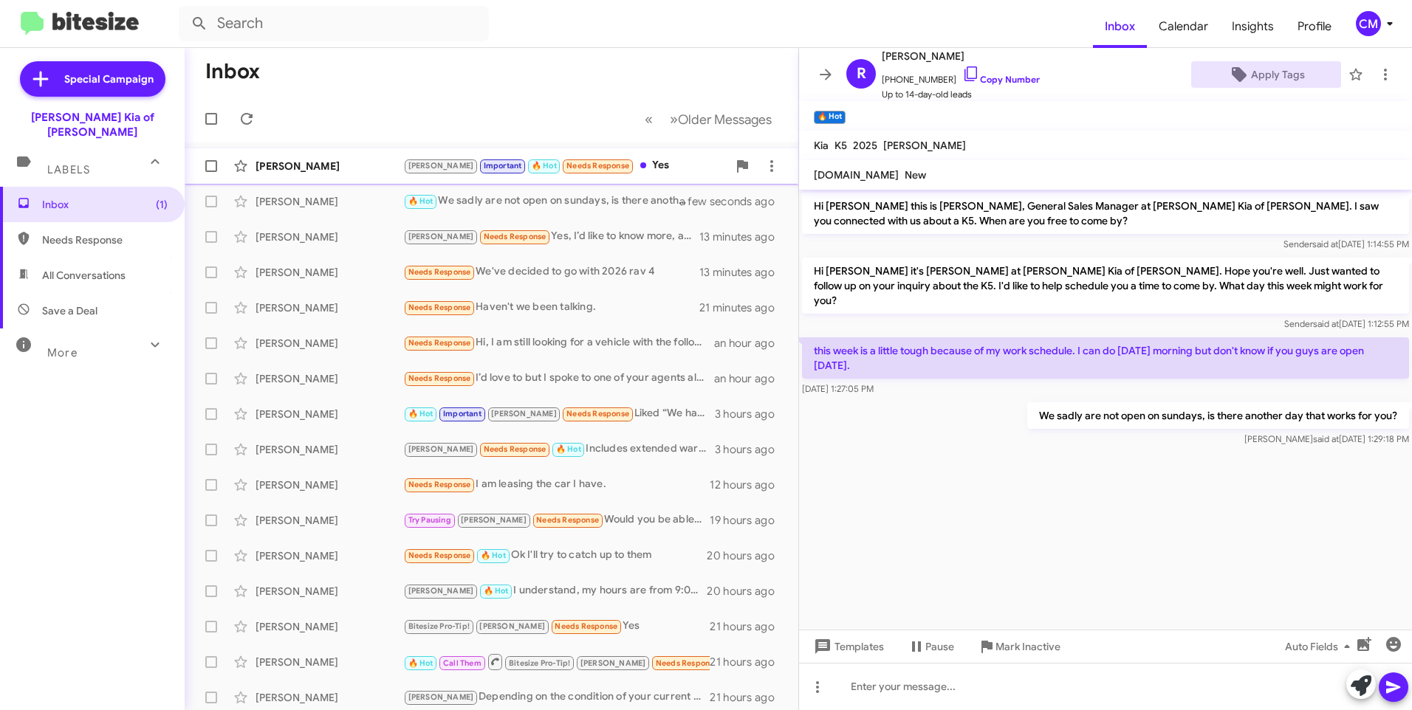
click at [676, 156] on div "[PERSON_NAME] [PERSON_NAME] Important 🔥 Hot Needs Response Yes a minute ago" at bounding box center [491, 166] width 590 height 30
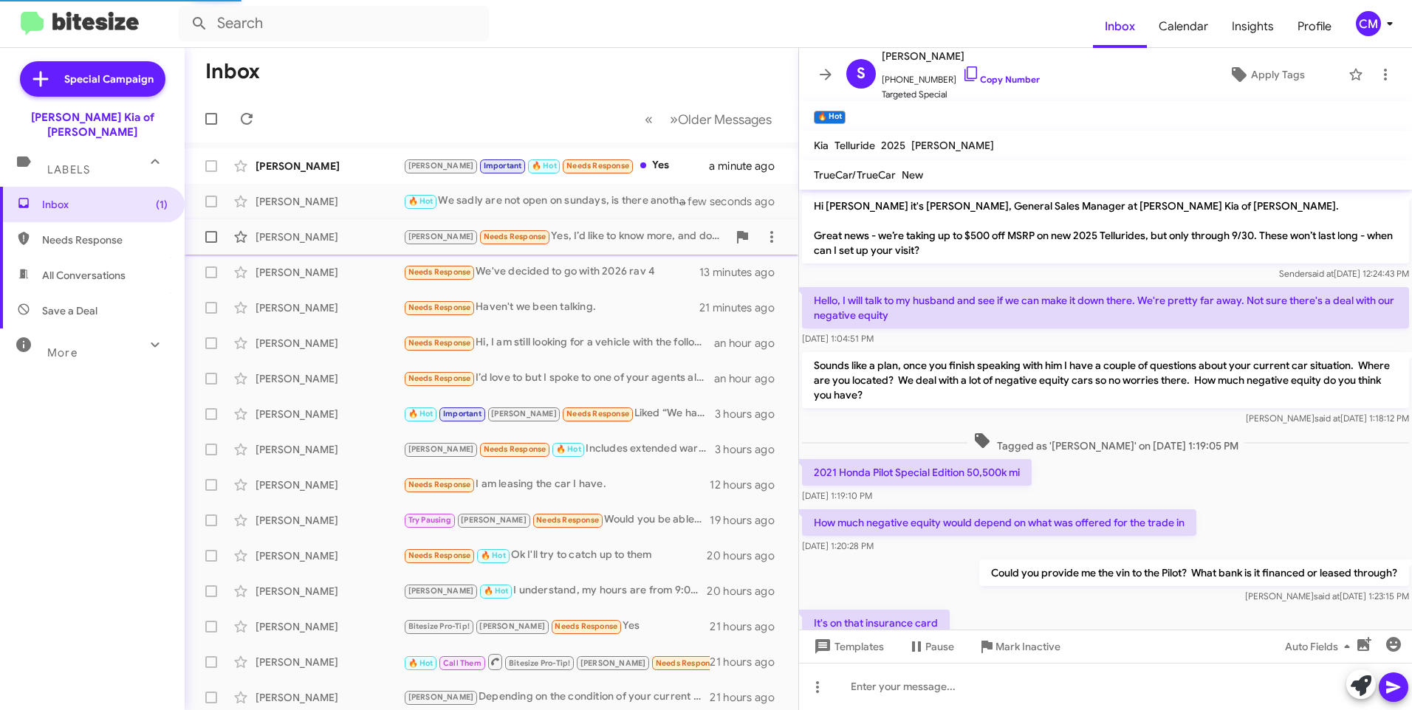
scroll to position [287, 0]
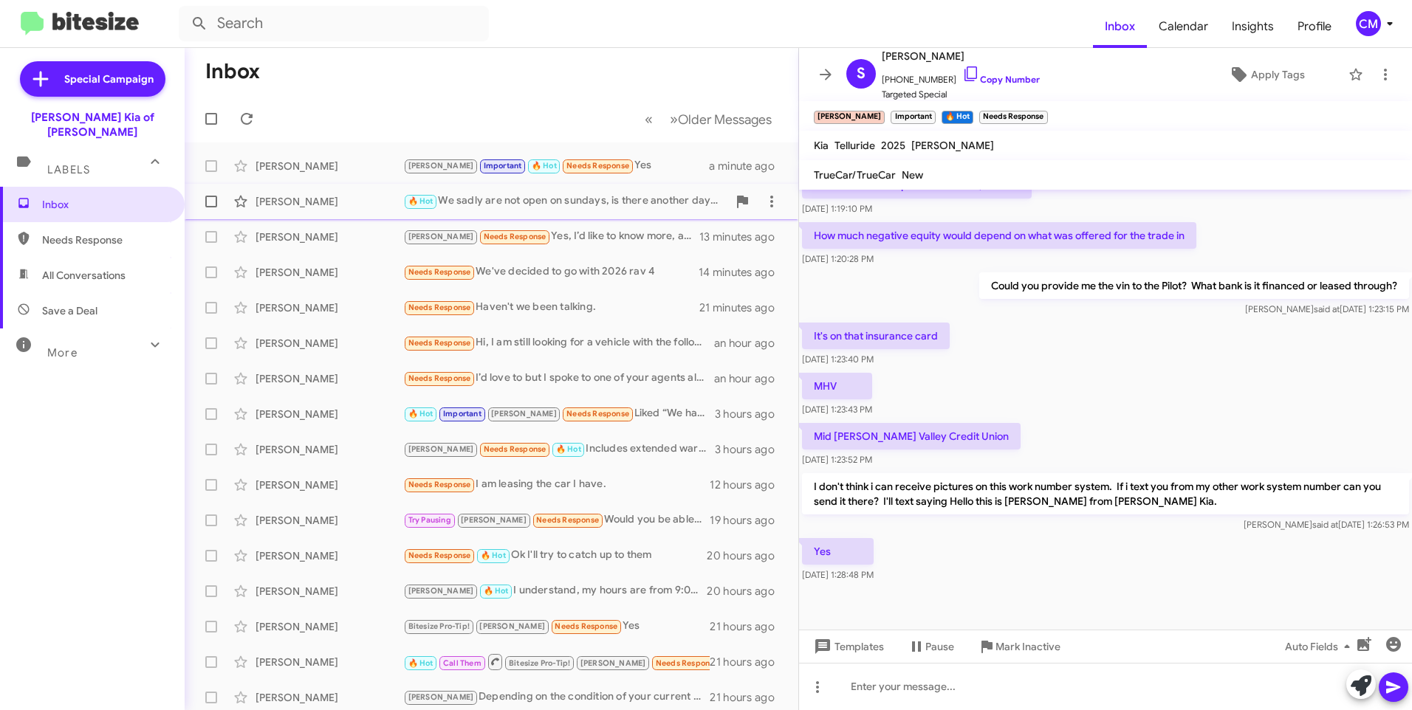
click at [433, 196] on small "🔥 Hot" at bounding box center [421, 202] width 32 height 14
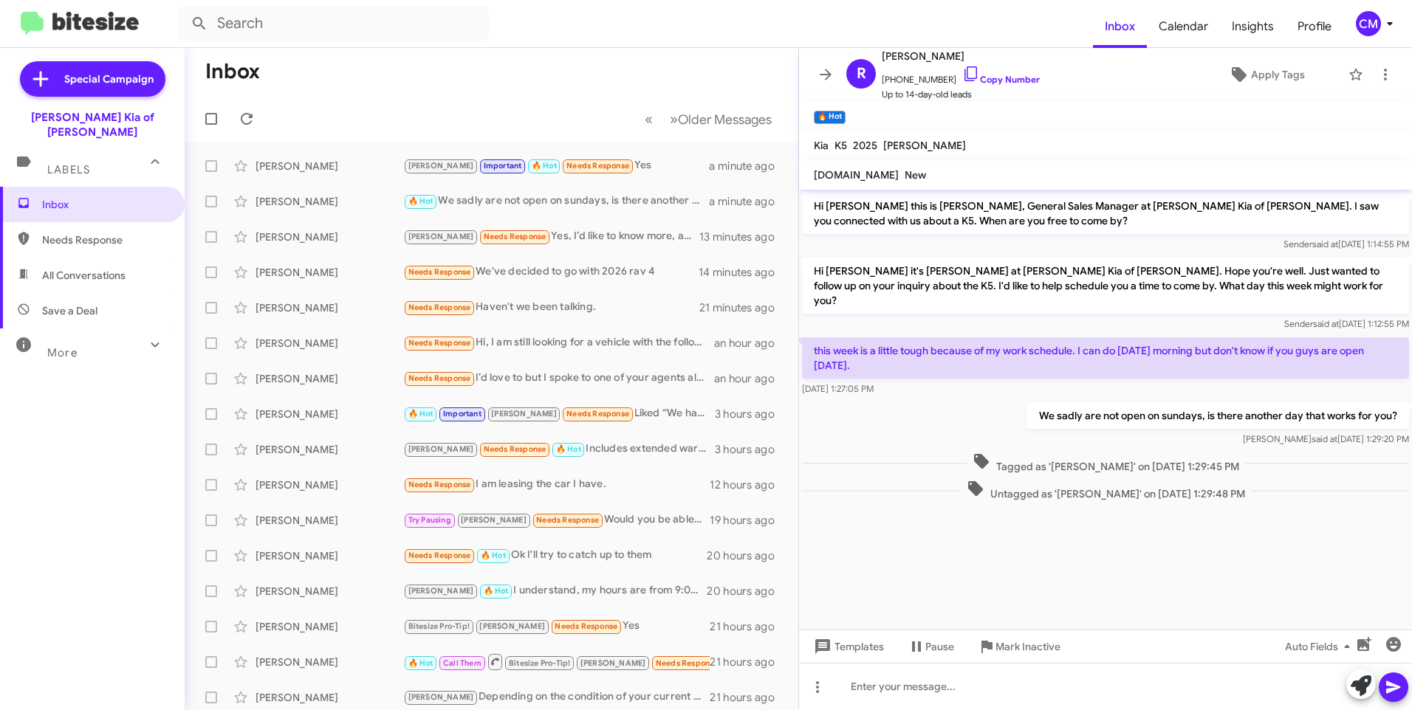
click at [1030, 480] on span "Untagged as '[PERSON_NAME]' on [DATE] 1:29:48 PM" at bounding box center [1106, 490] width 290 height 21
click at [1221, 73] on span "Apply Tags" at bounding box center [1266, 74] width 126 height 27
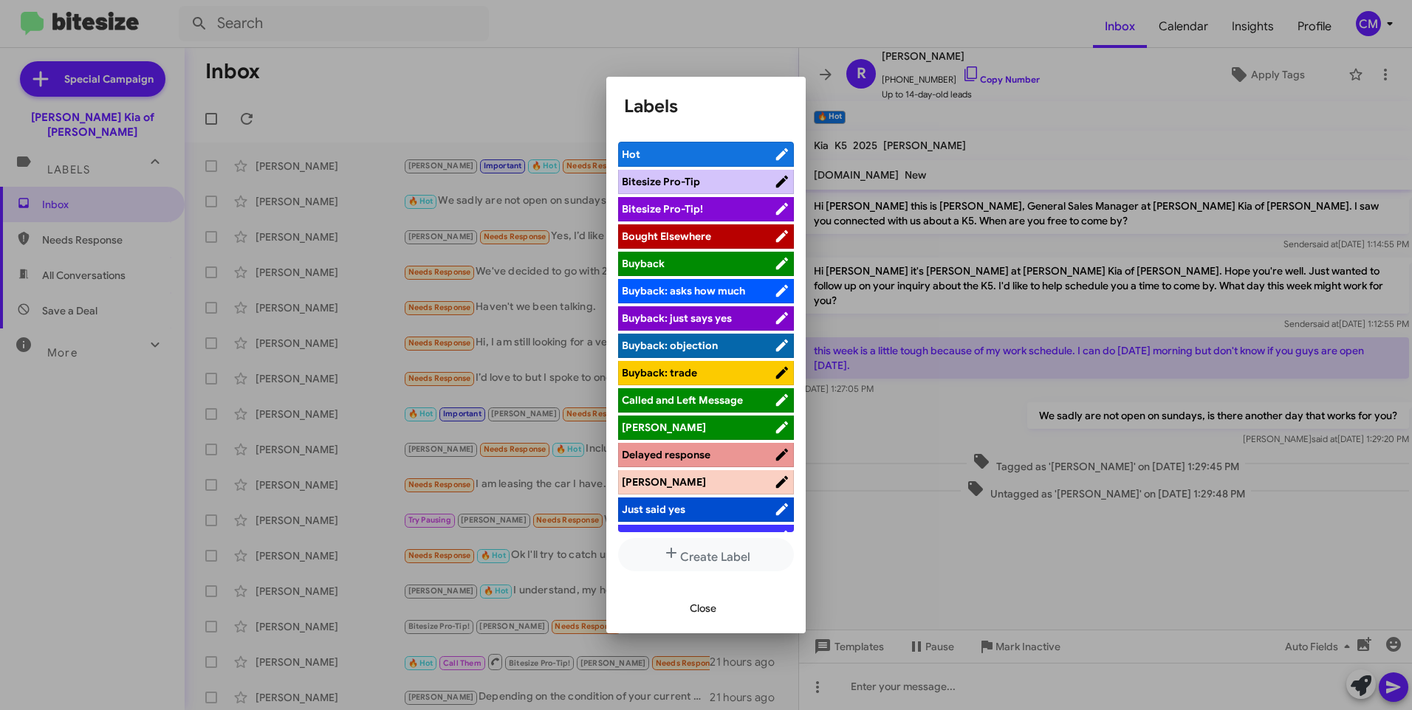
click at [691, 424] on span "[PERSON_NAME]" at bounding box center [698, 427] width 152 height 15
click at [709, 611] on span "Close" at bounding box center [703, 608] width 27 height 27
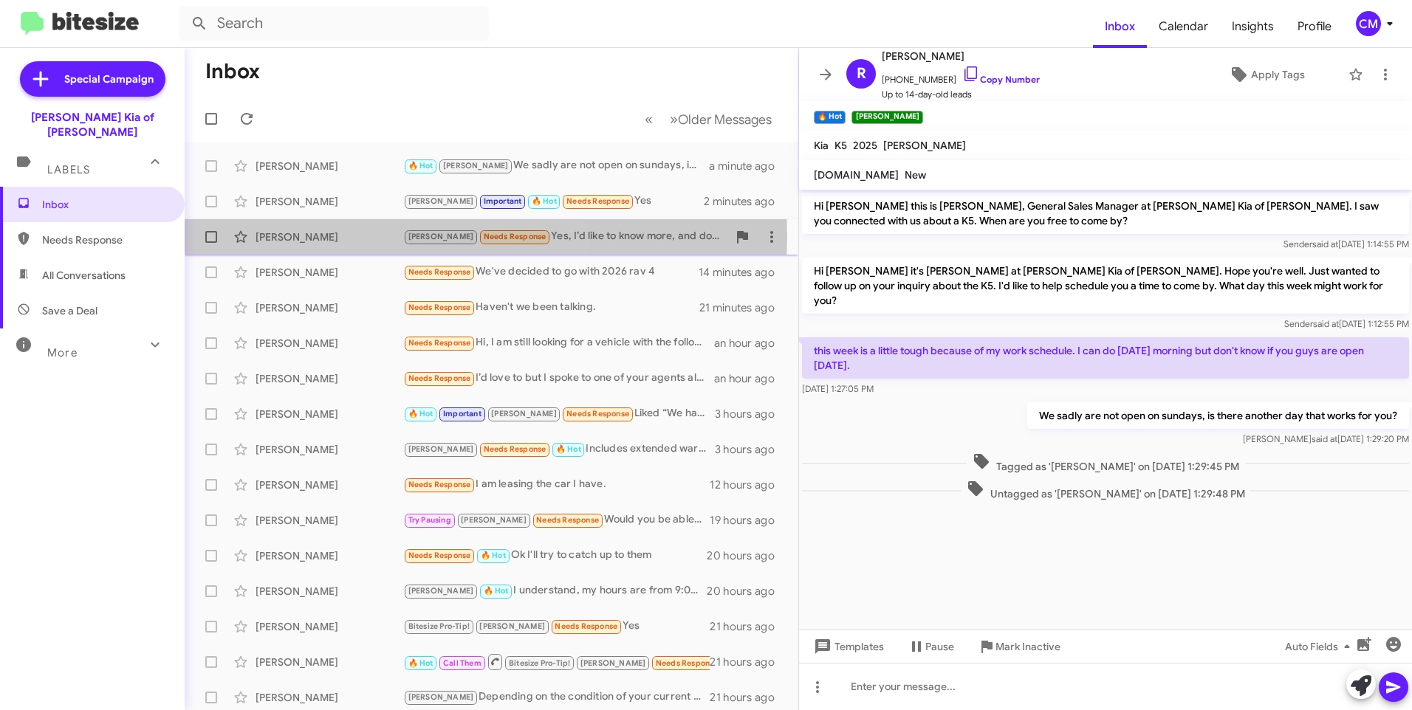
click at [313, 236] on div "[PERSON_NAME]" at bounding box center [329, 237] width 148 height 15
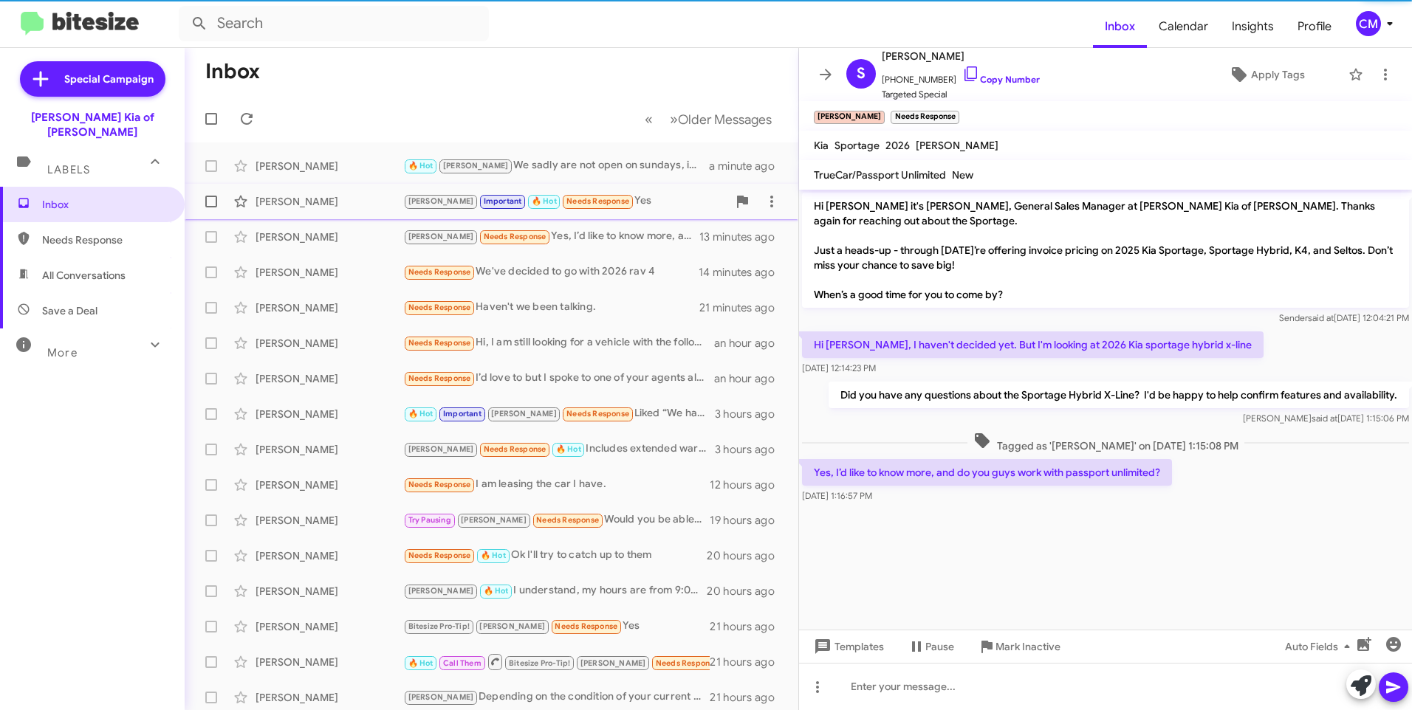
click at [328, 199] on div "[PERSON_NAME]" at bounding box center [329, 201] width 148 height 15
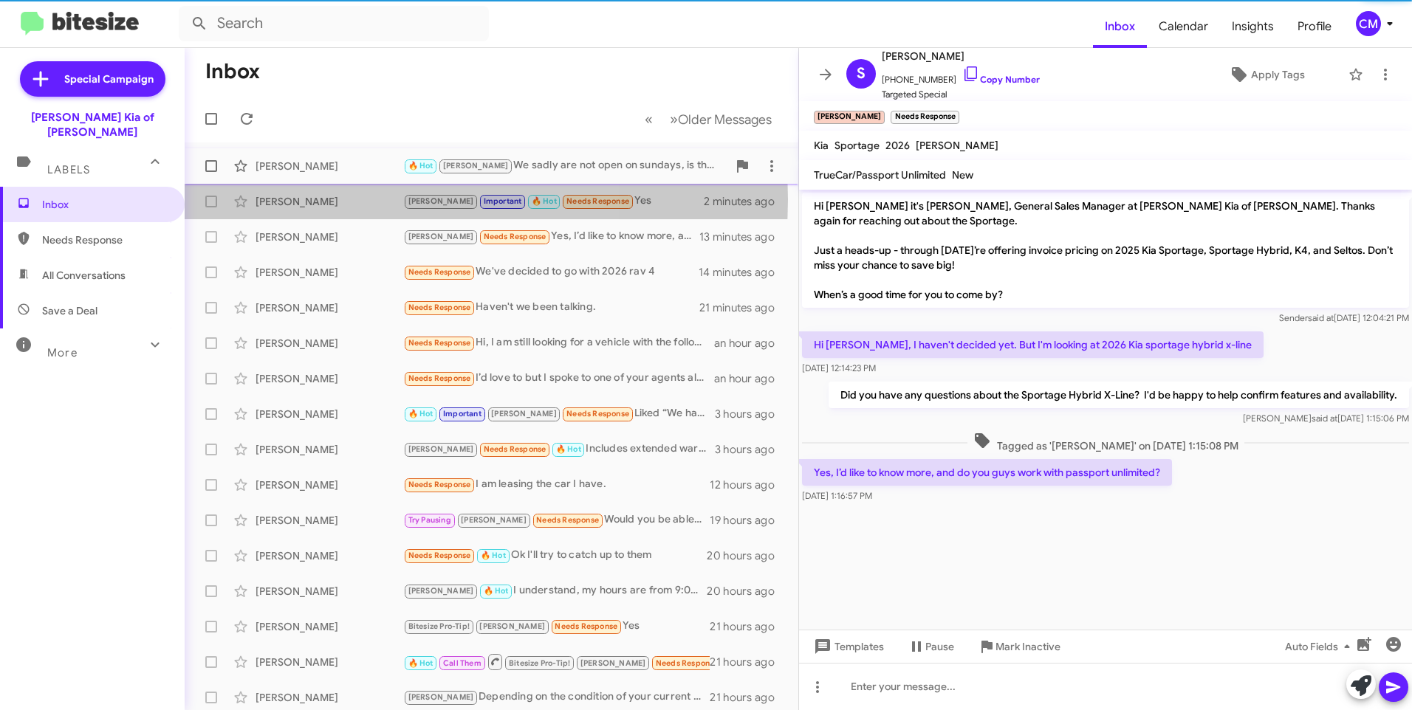
scroll to position [287, 0]
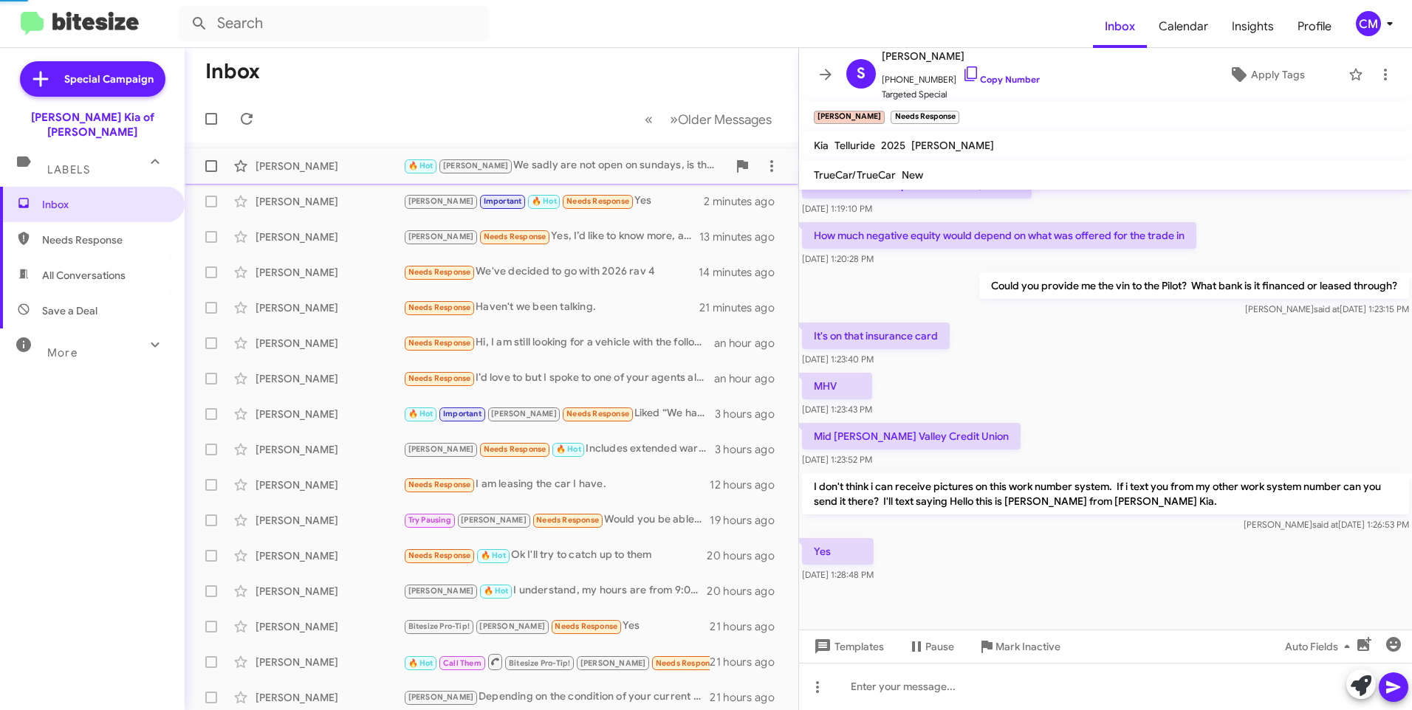
click at [348, 161] on div "[PERSON_NAME]" at bounding box center [329, 166] width 148 height 15
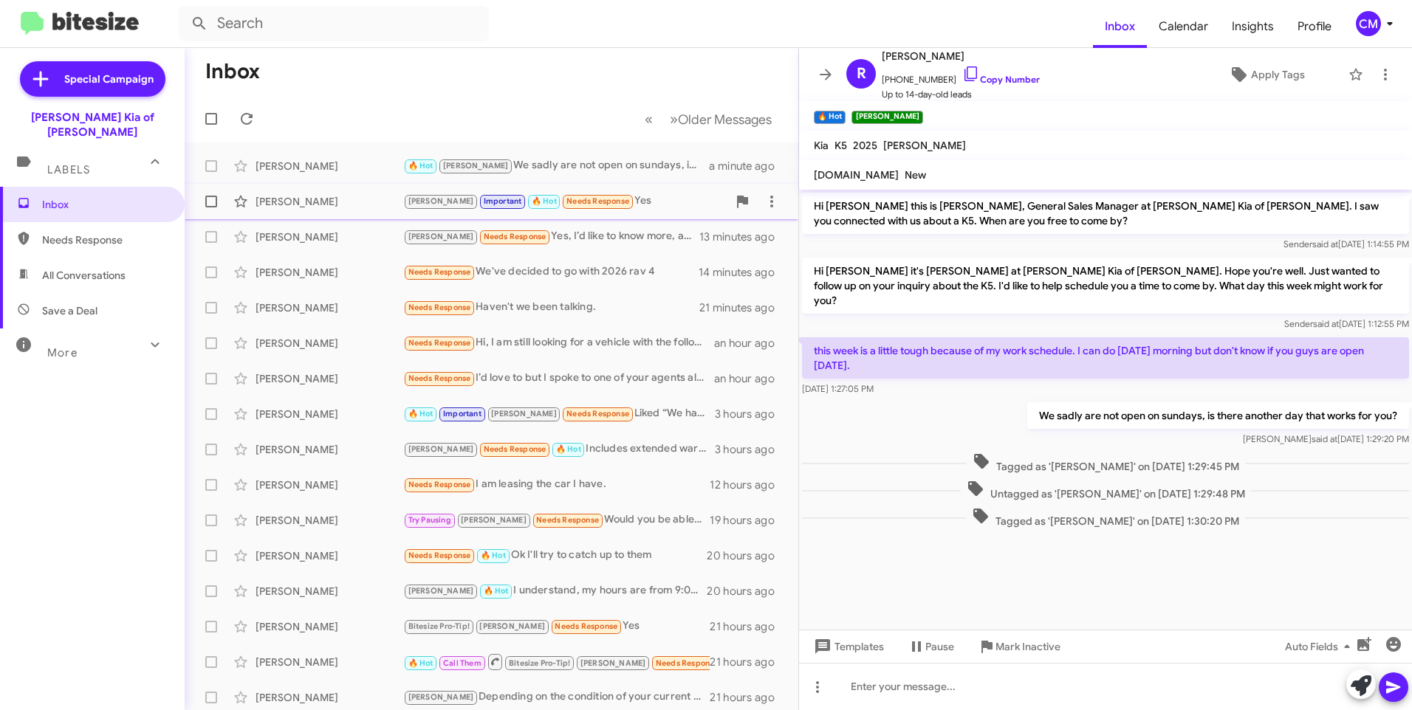
click at [651, 205] on div "[PERSON_NAME] Important 🔥 Hot Needs Response Yes" at bounding box center [565, 201] width 324 height 17
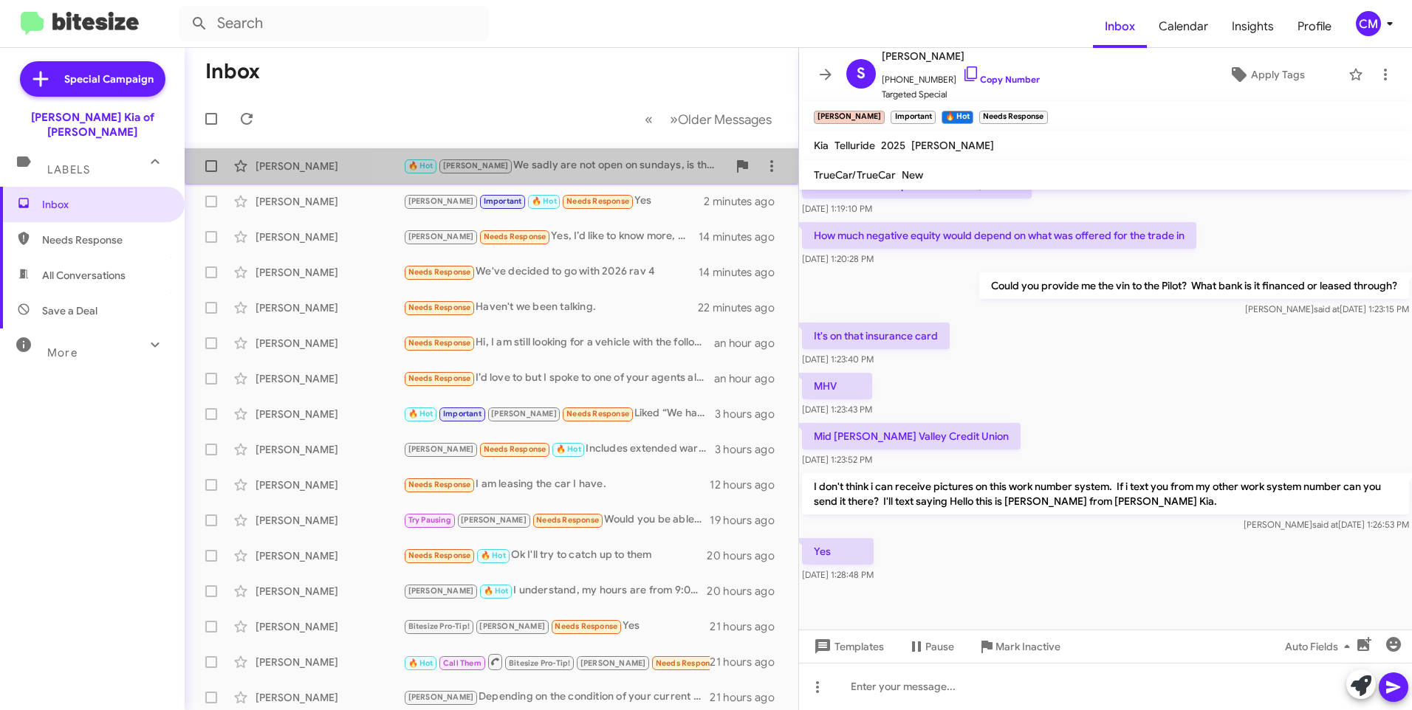
click at [651, 171] on div "🔥 Hot [PERSON_NAME] We sadly are not open on sundays, is there another day that…" at bounding box center [565, 165] width 324 height 17
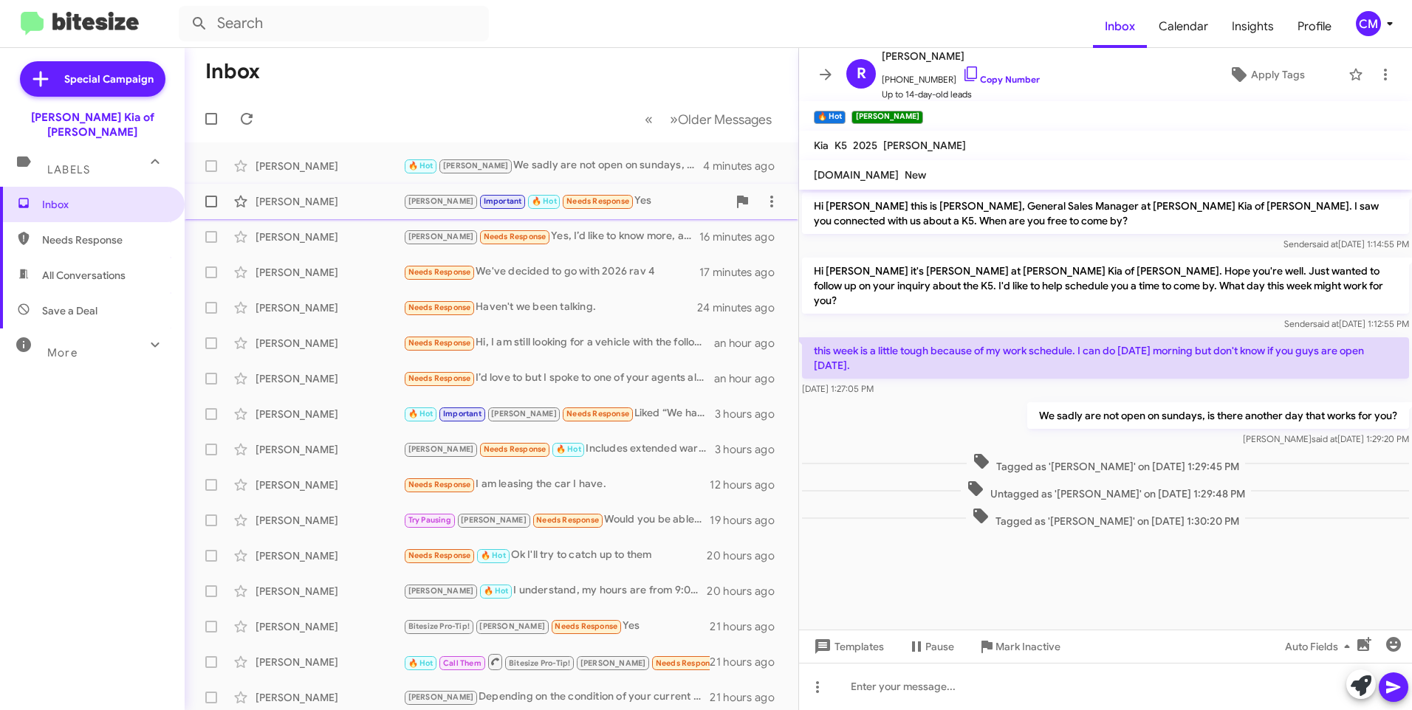
click at [591, 205] on div "[PERSON_NAME] Important 🔥 Hot Needs Response Yes" at bounding box center [565, 201] width 324 height 17
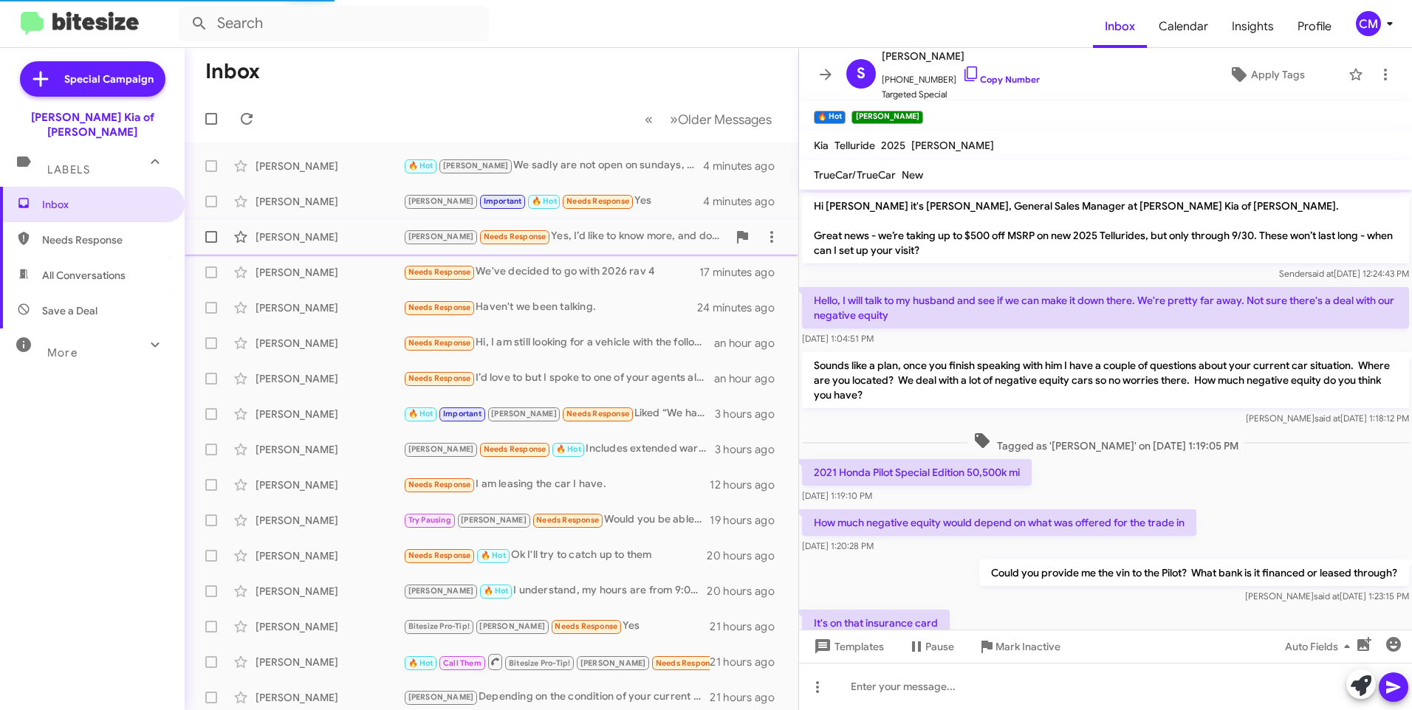
scroll to position [287, 0]
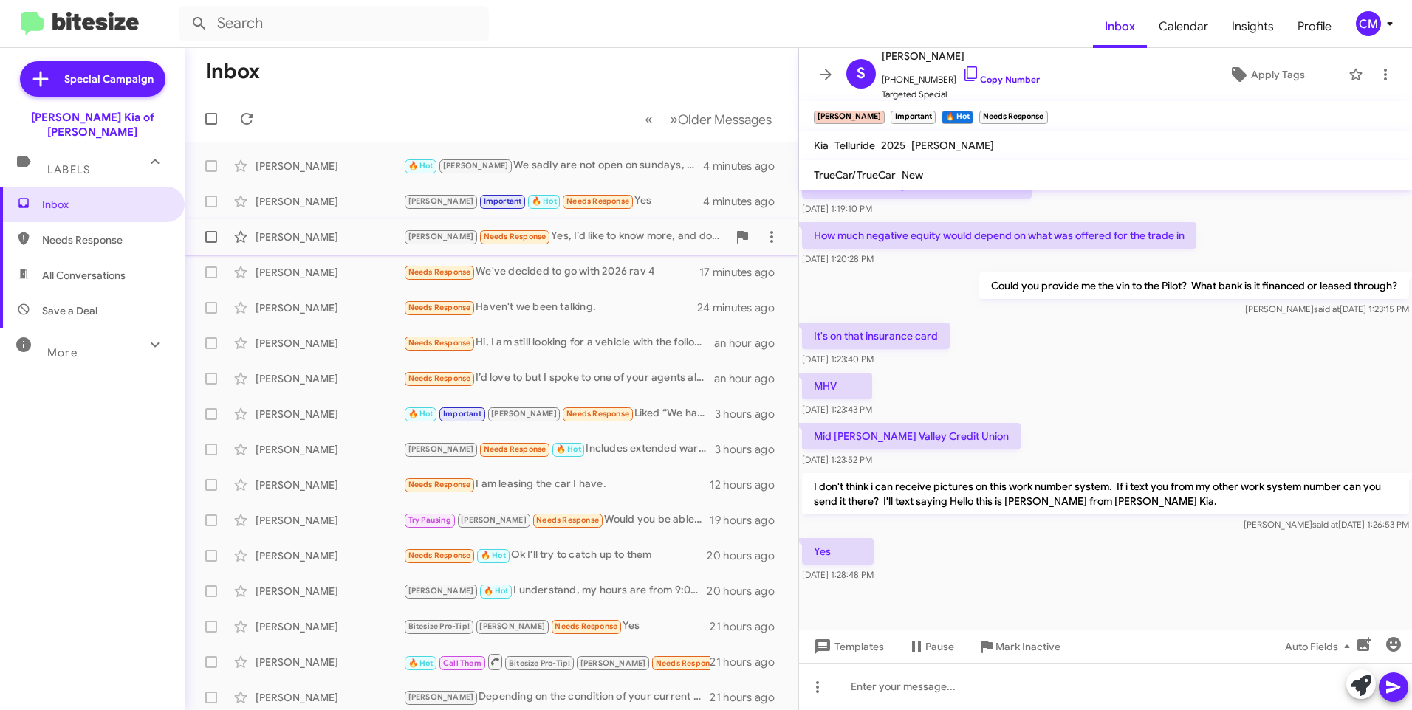
click at [590, 246] on div "[PERSON_NAME] [PERSON_NAME] Needs Response Yes, I’d like to know more, and do y…" at bounding box center [491, 237] width 590 height 30
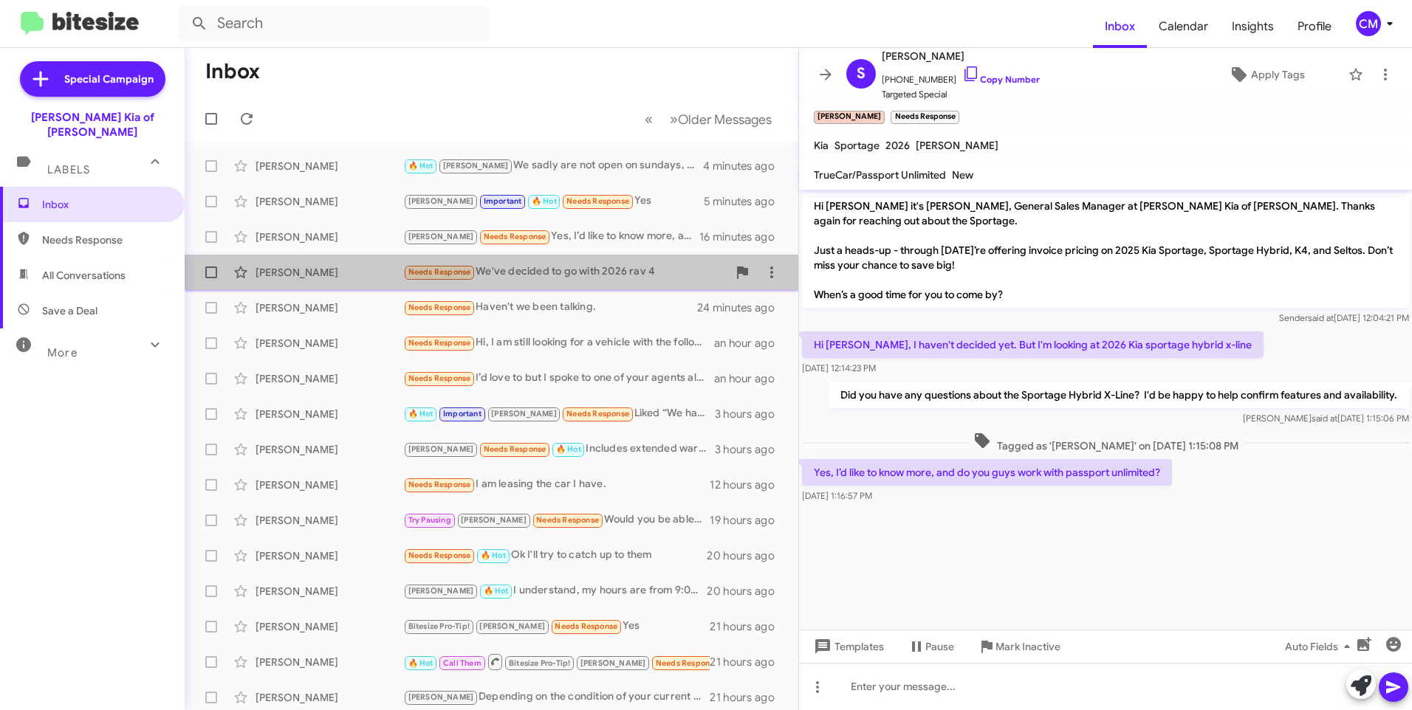
click at [614, 269] on div "Needs Response We've decided to go with 2026 rav 4" at bounding box center [565, 272] width 324 height 17
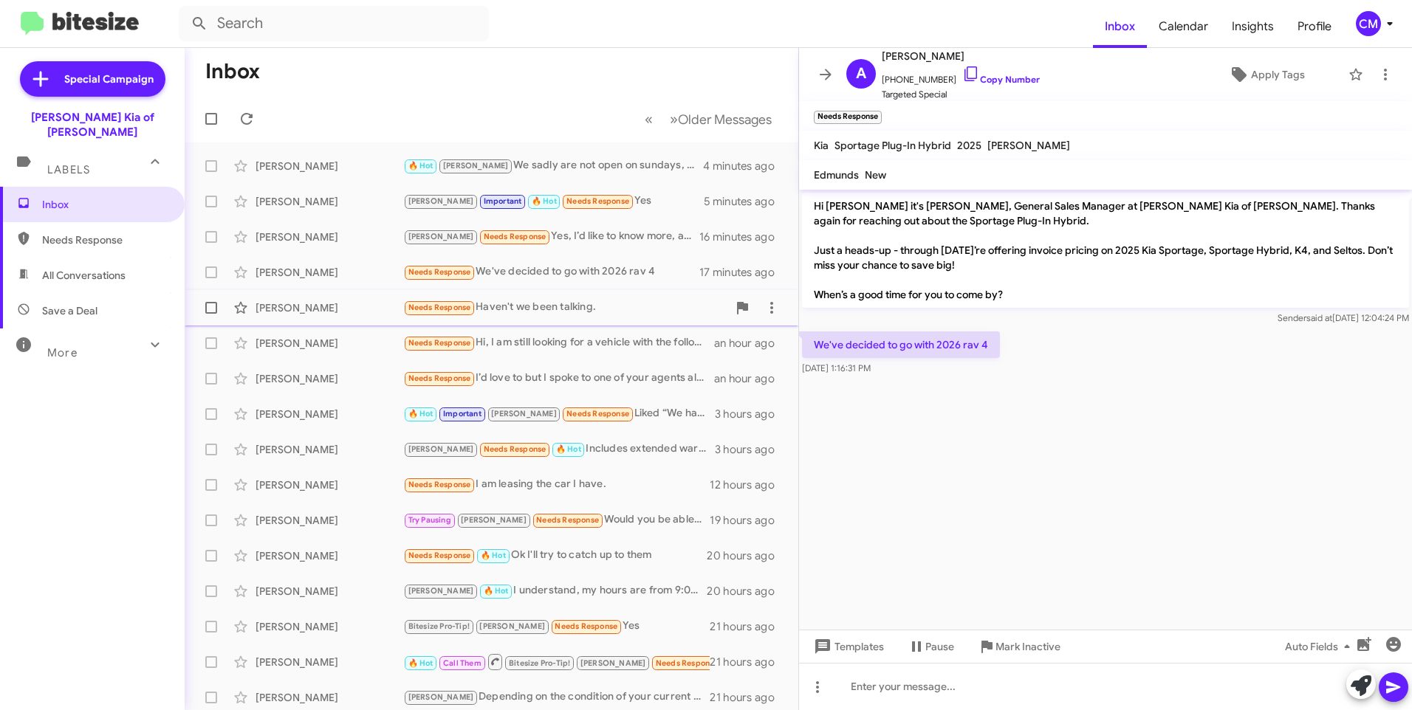
click at [513, 315] on div "Needs Response Haven't we been talking." at bounding box center [565, 307] width 324 height 17
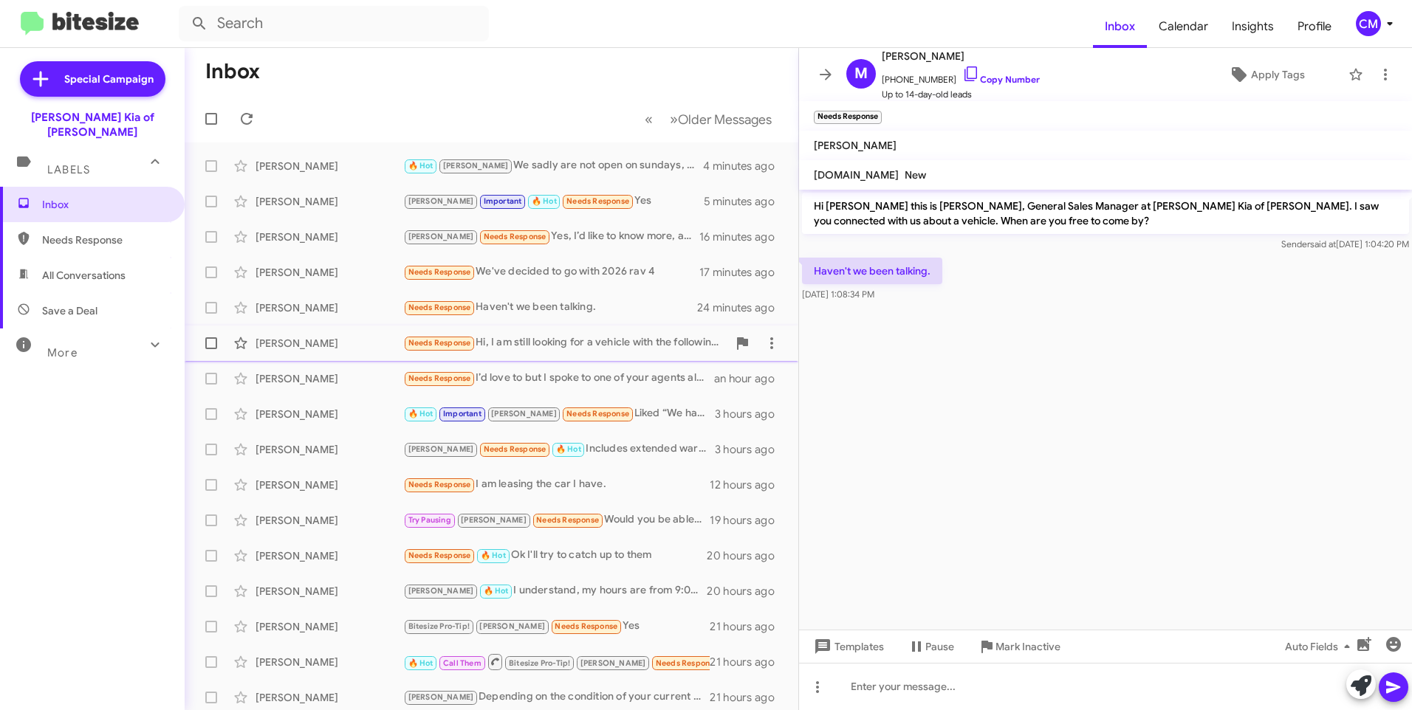
click at [566, 333] on div "[PERSON_NAME] Needs Response Hi, I am still looking for a vehicle with the foll…" at bounding box center [491, 344] width 590 height 30
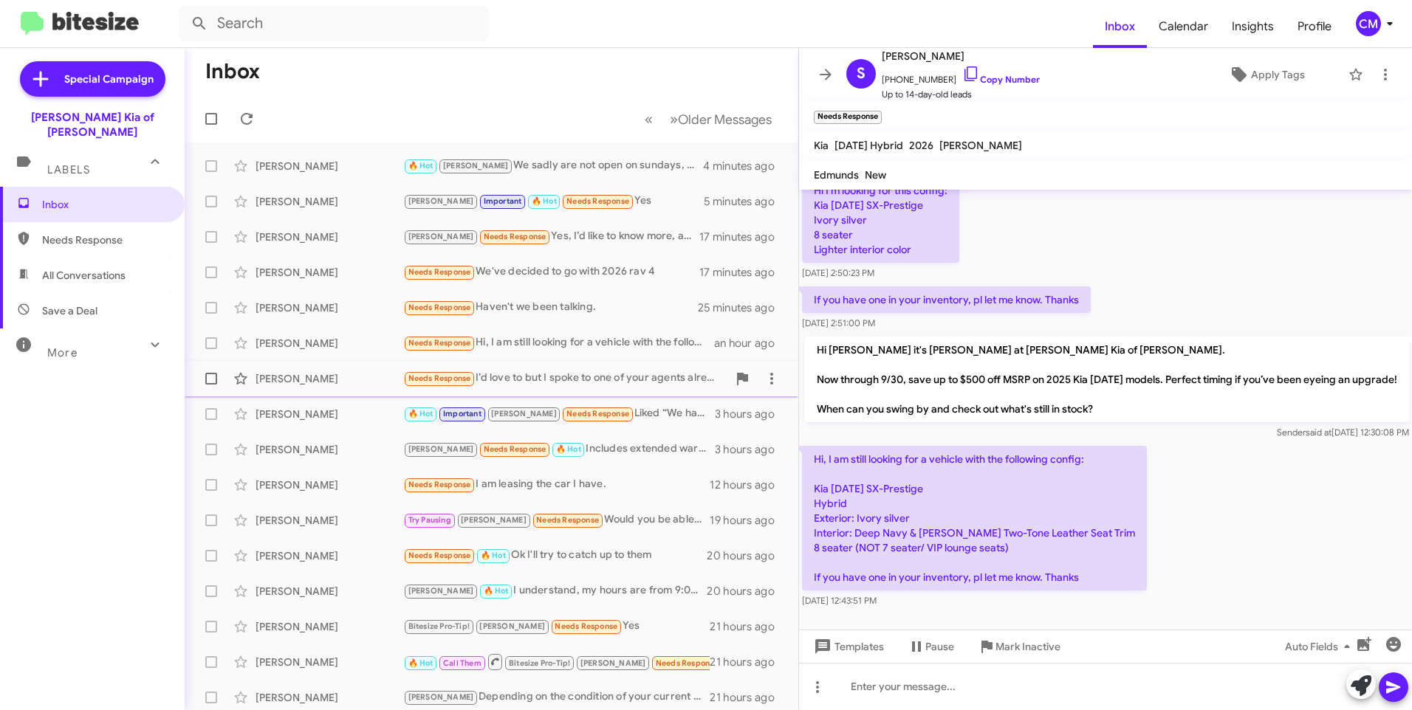
click at [341, 382] on div "[PERSON_NAME]" at bounding box center [329, 378] width 148 height 15
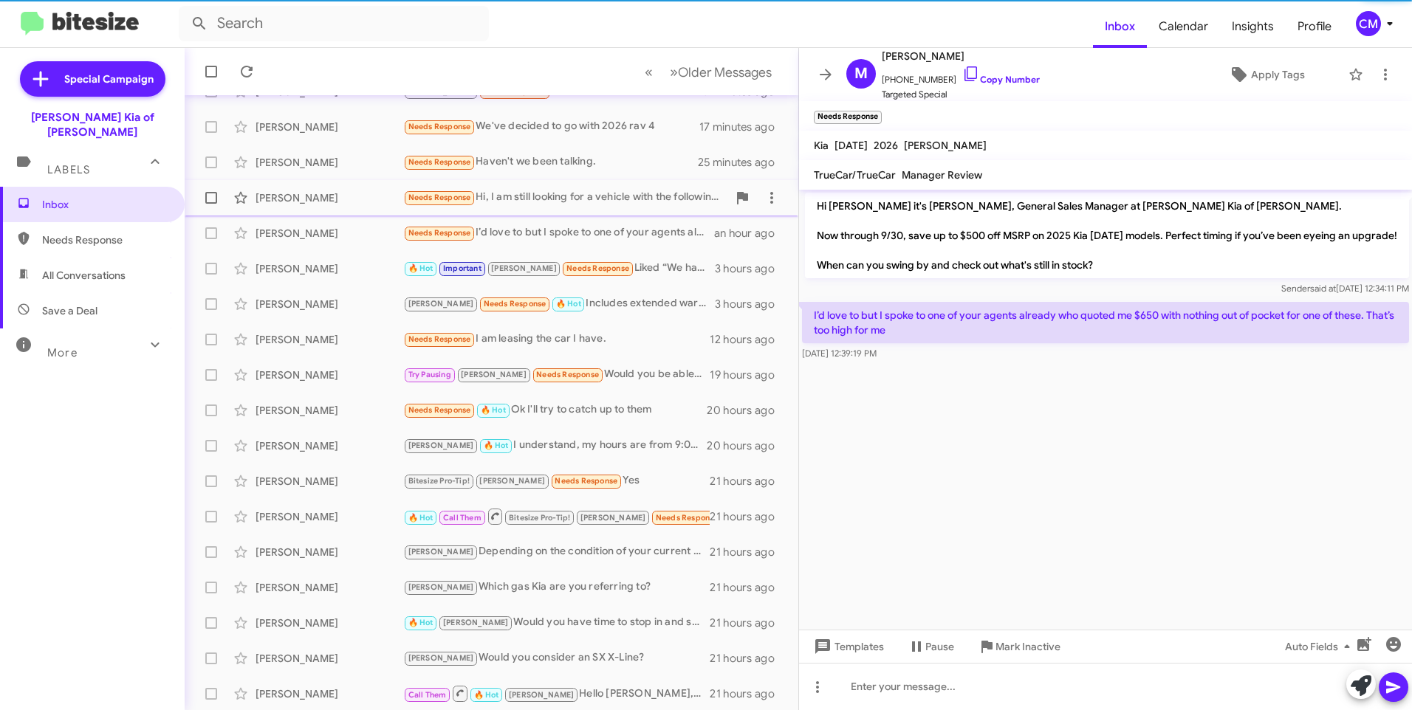
scroll to position [147, 0]
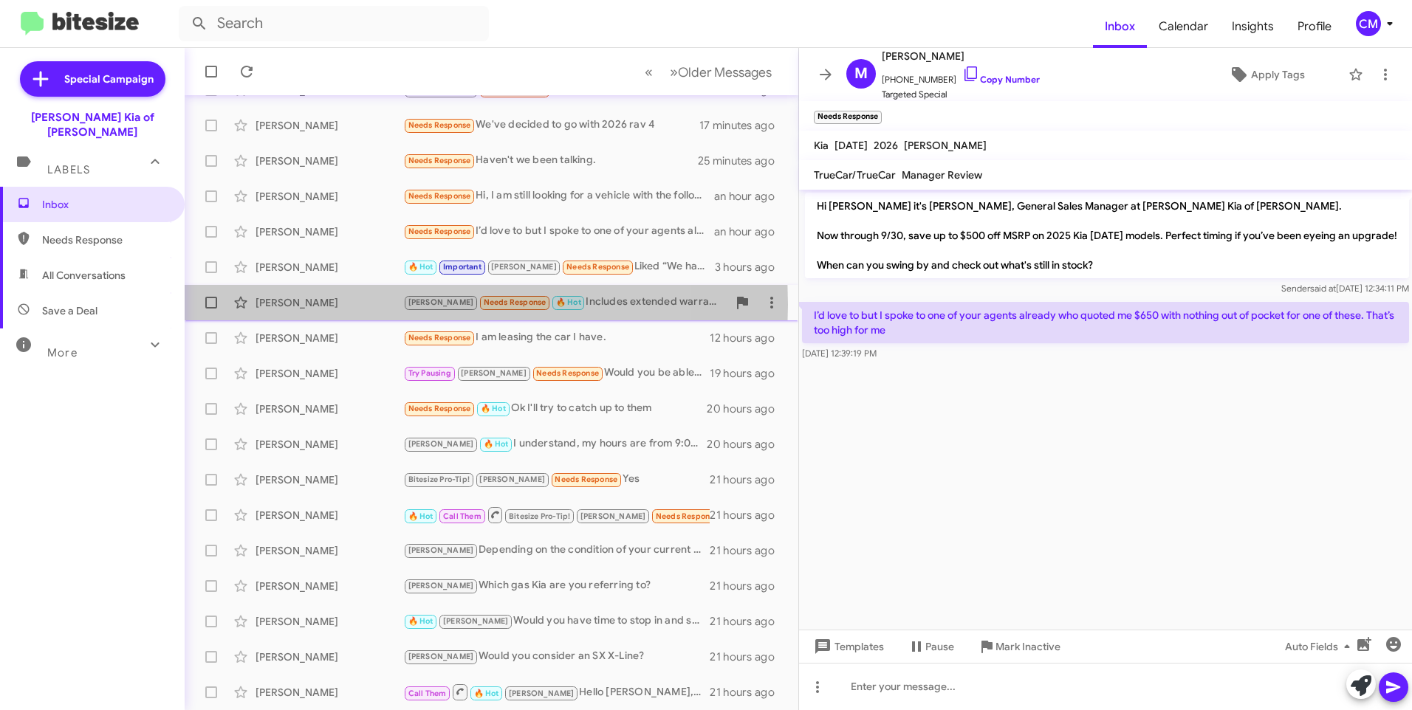
click at [364, 305] on div "[PERSON_NAME]" at bounding box center [329, 302] width 148 height 15
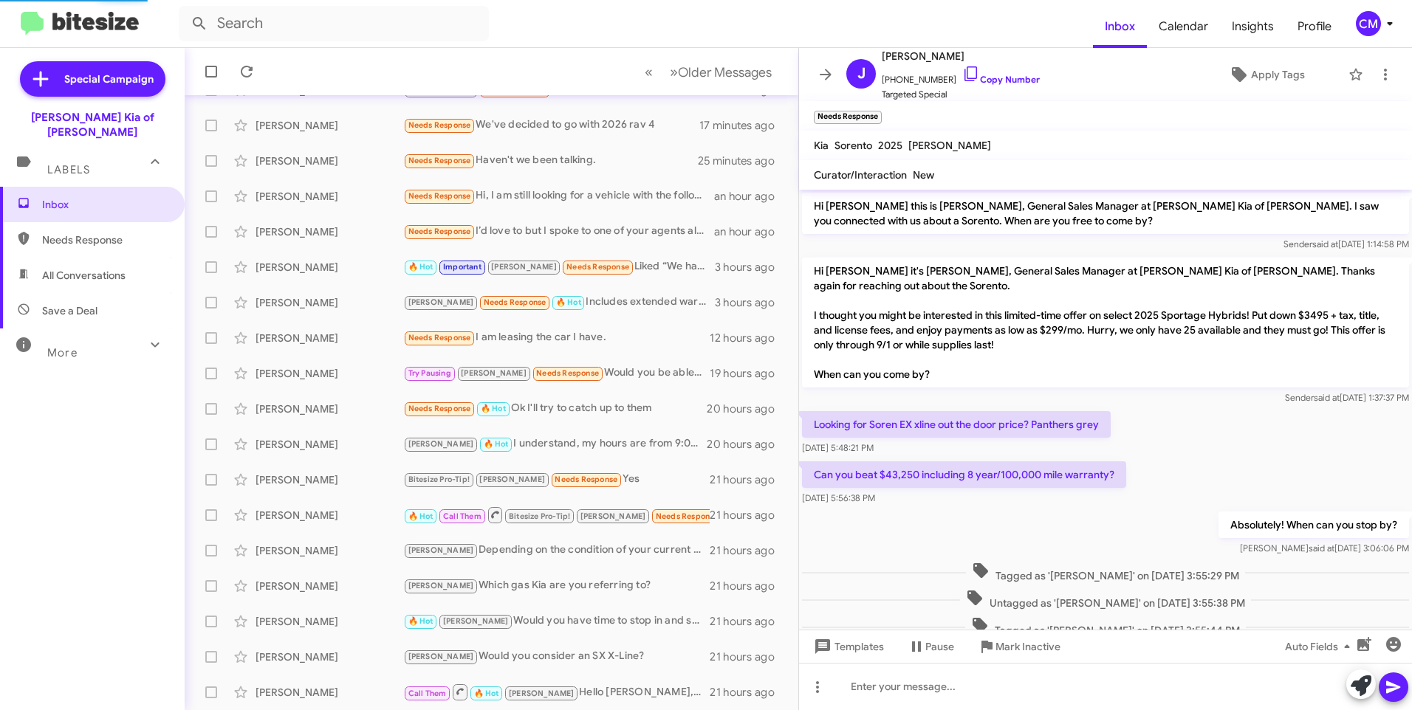
scroll to position [271, 0]
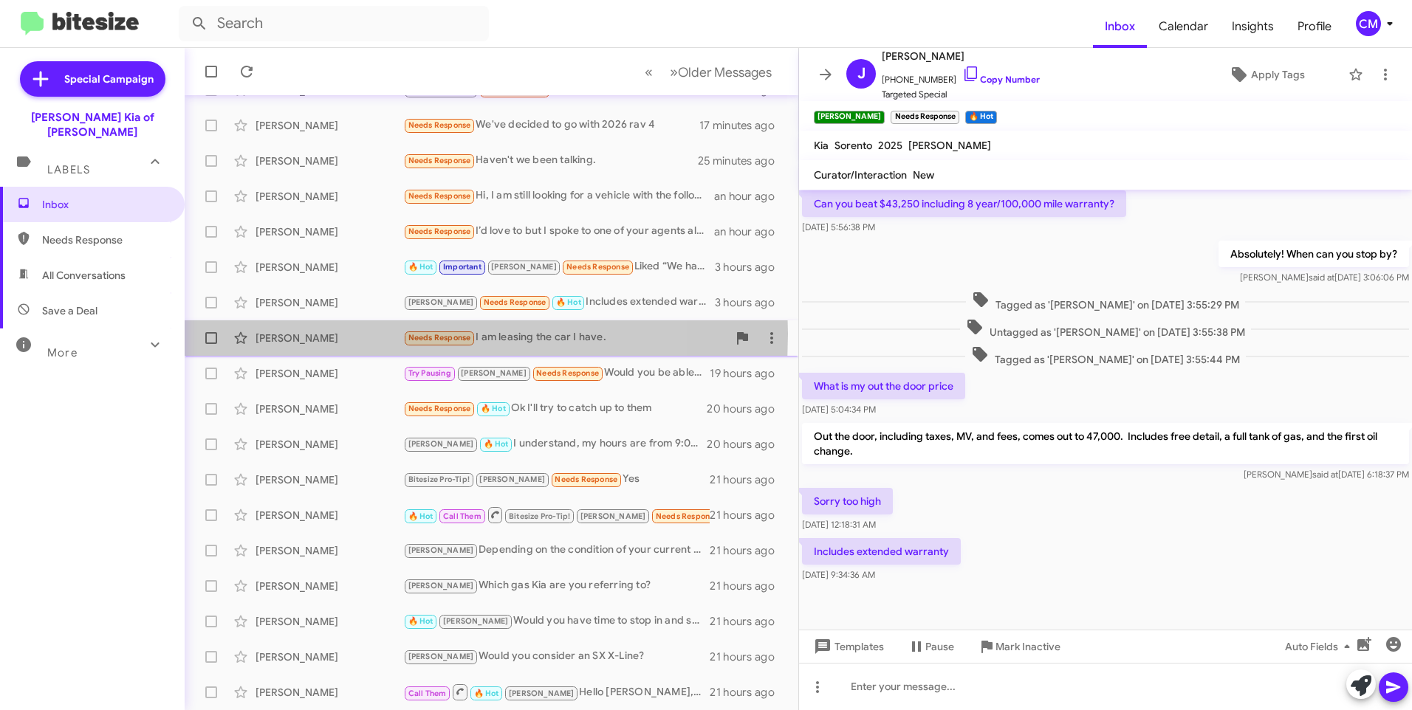
click at [362, 334] on div "[PERSON_NAME]" at bounding box center [329, 338] width 148 height 15
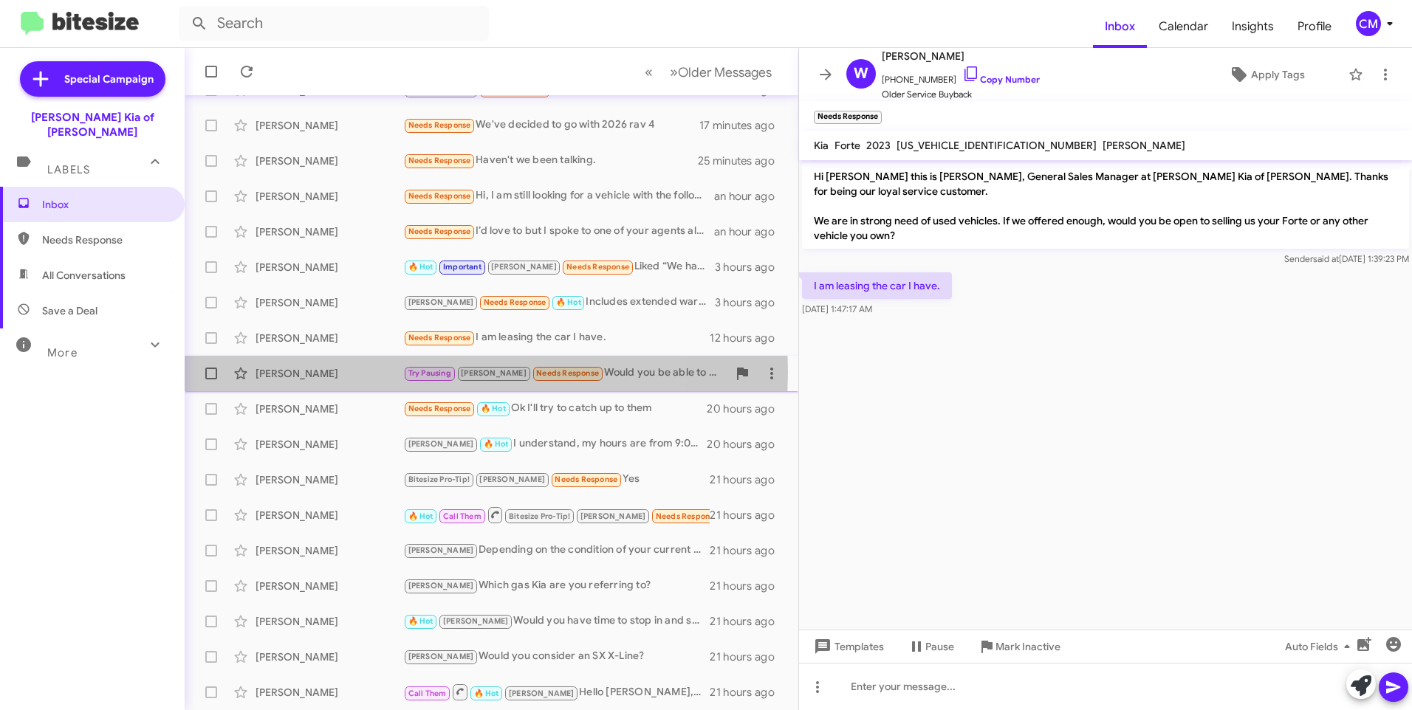
click at [362, 372] on div "[PERSON_NAME]" at bounding box center [329, 373] width 148 height 15
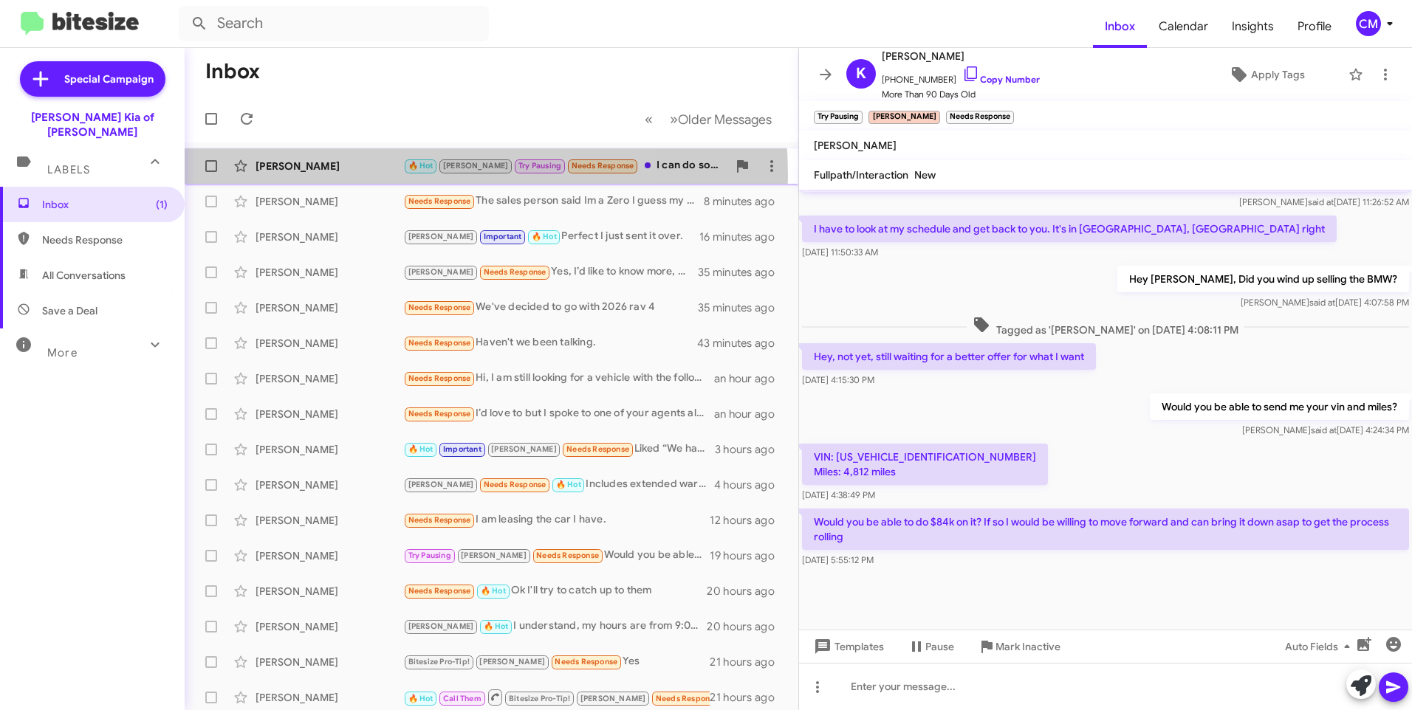
click at [346, 176] on div "[PERSON_NAME] 🔥 Hot [PERSON_NAME] Try Pausing Needs Response I can do sometime …" at bounding box center [491, 166] width 590 height 30
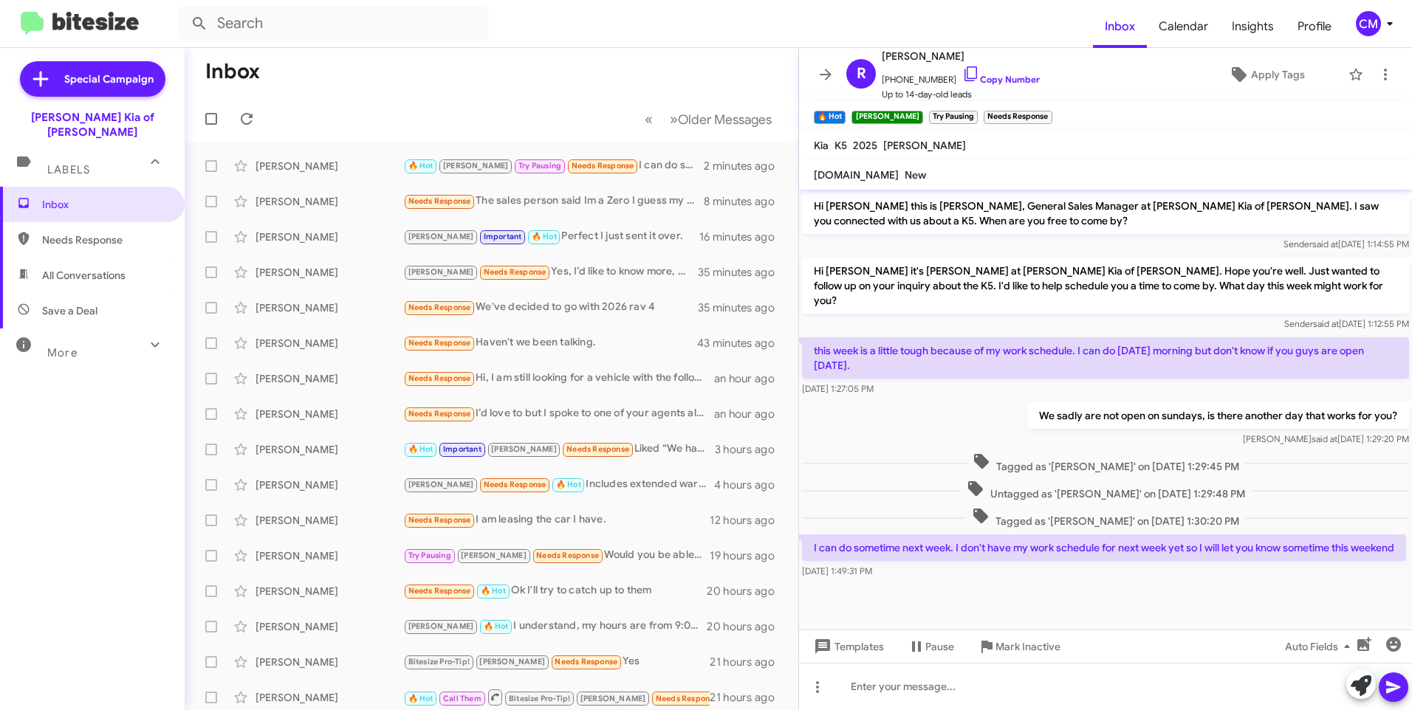
click at [111, 233] on span "Needs Response" at bounding box center [105, 240] width 126 height 15
type input "in:needs-response"
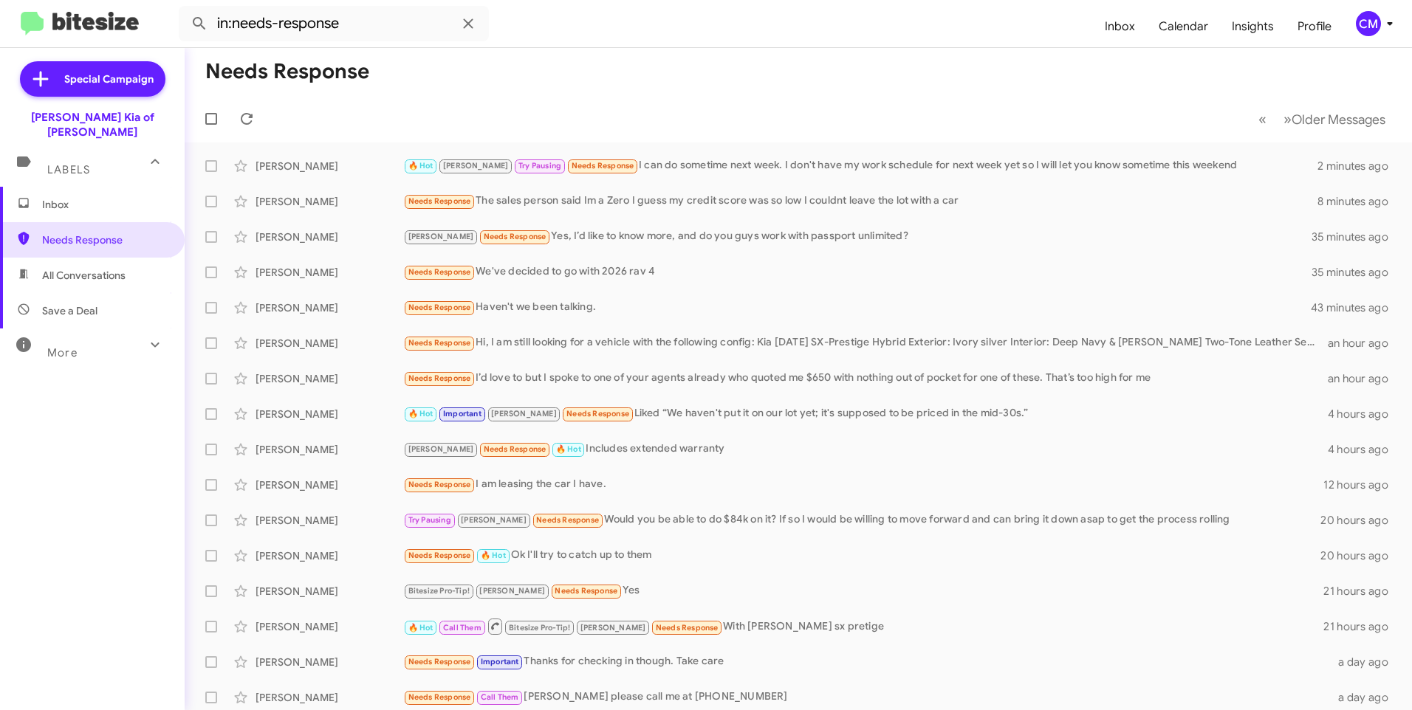
click at [106, 202] on span "Inbox" at bounding box center [92, 204] width 185 height 35
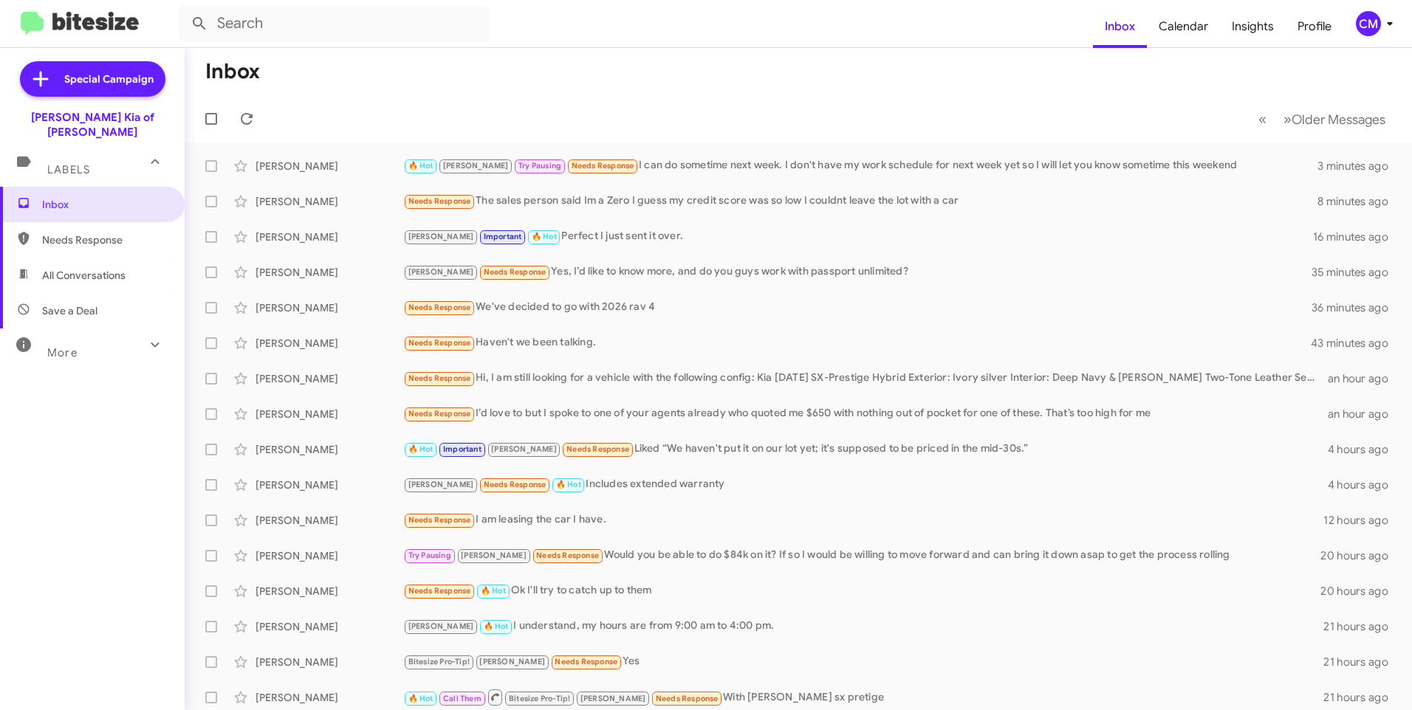
click at [134, 154] on div "Labels" at bounding box center [77, 163] width 131 height 27
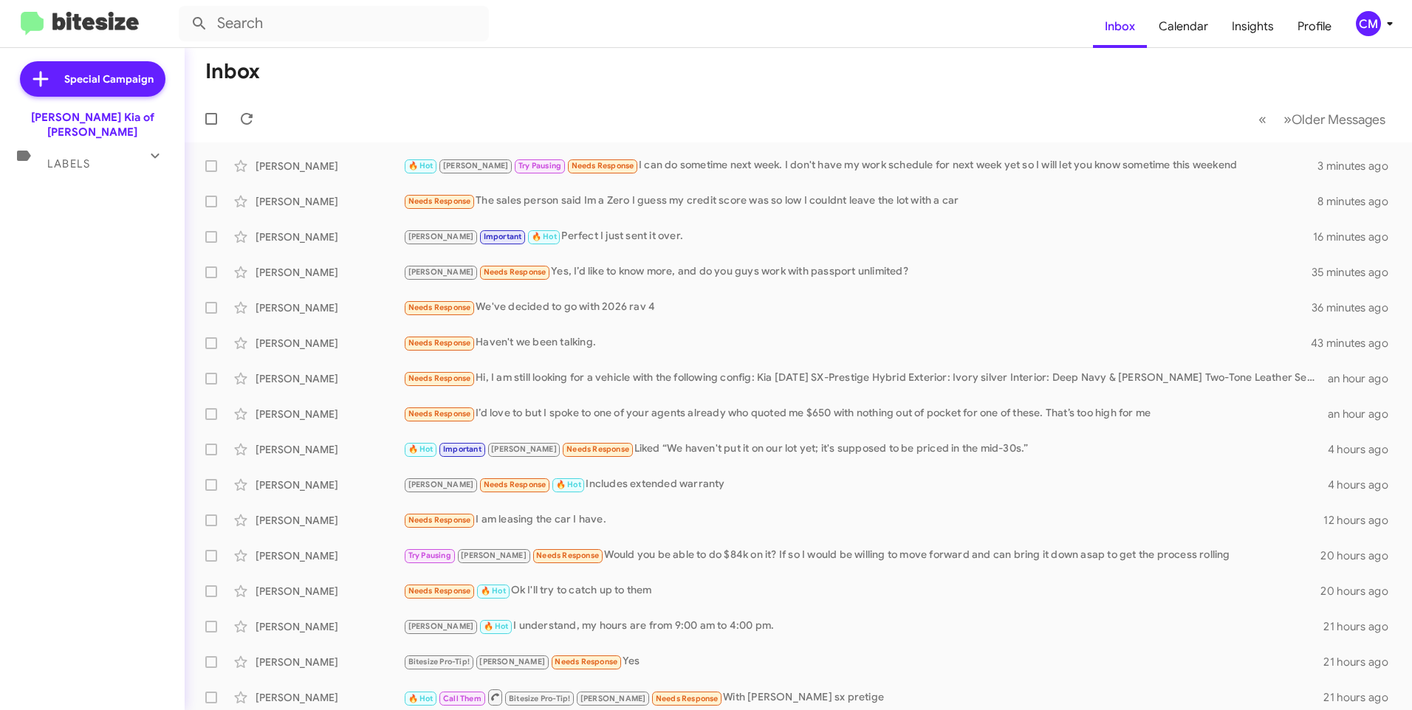
click at [134, 154] on div "Labels" at bounding box center [77, 157] width 131 height 27
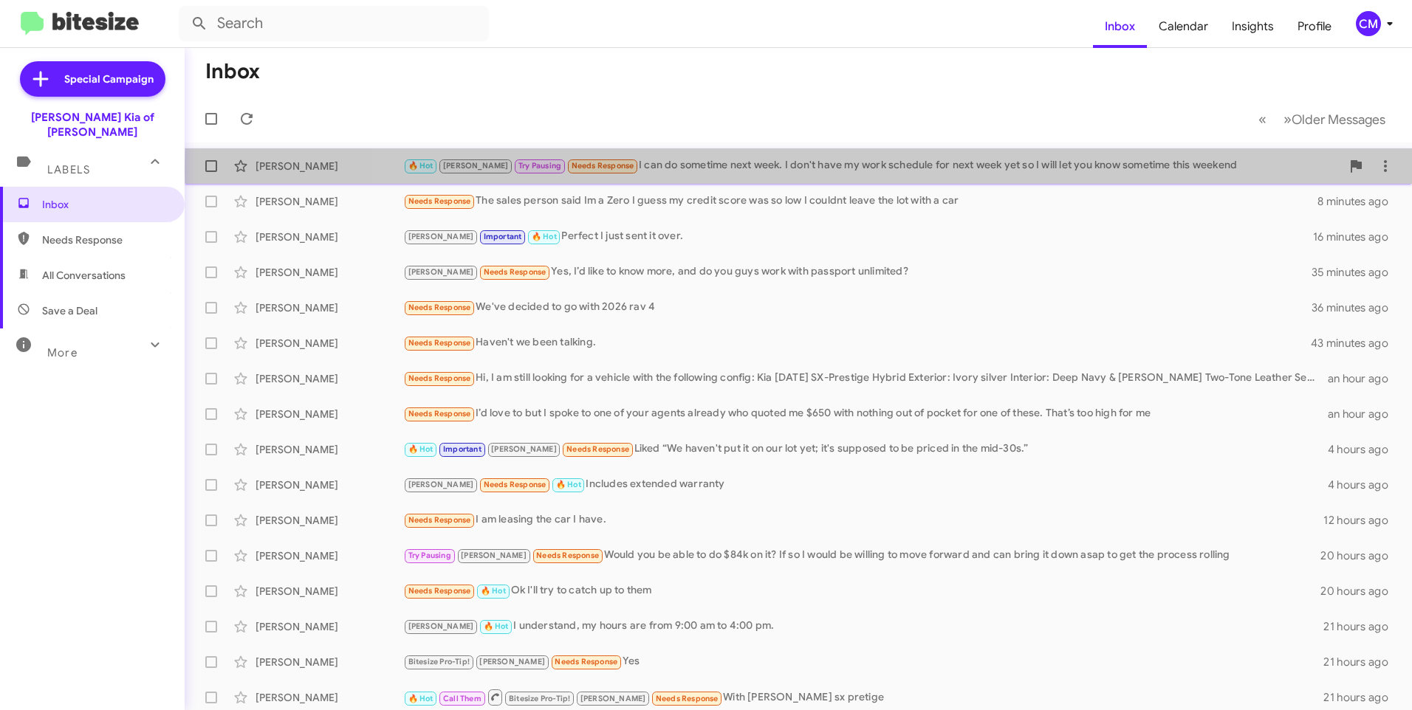
click at [896, 171] on div "🔥 Hot [PERSON_NAME] Try Pausing Needs Response I can do sometime next week. I d…" at bounding box center [872, 165] width 938 height 17
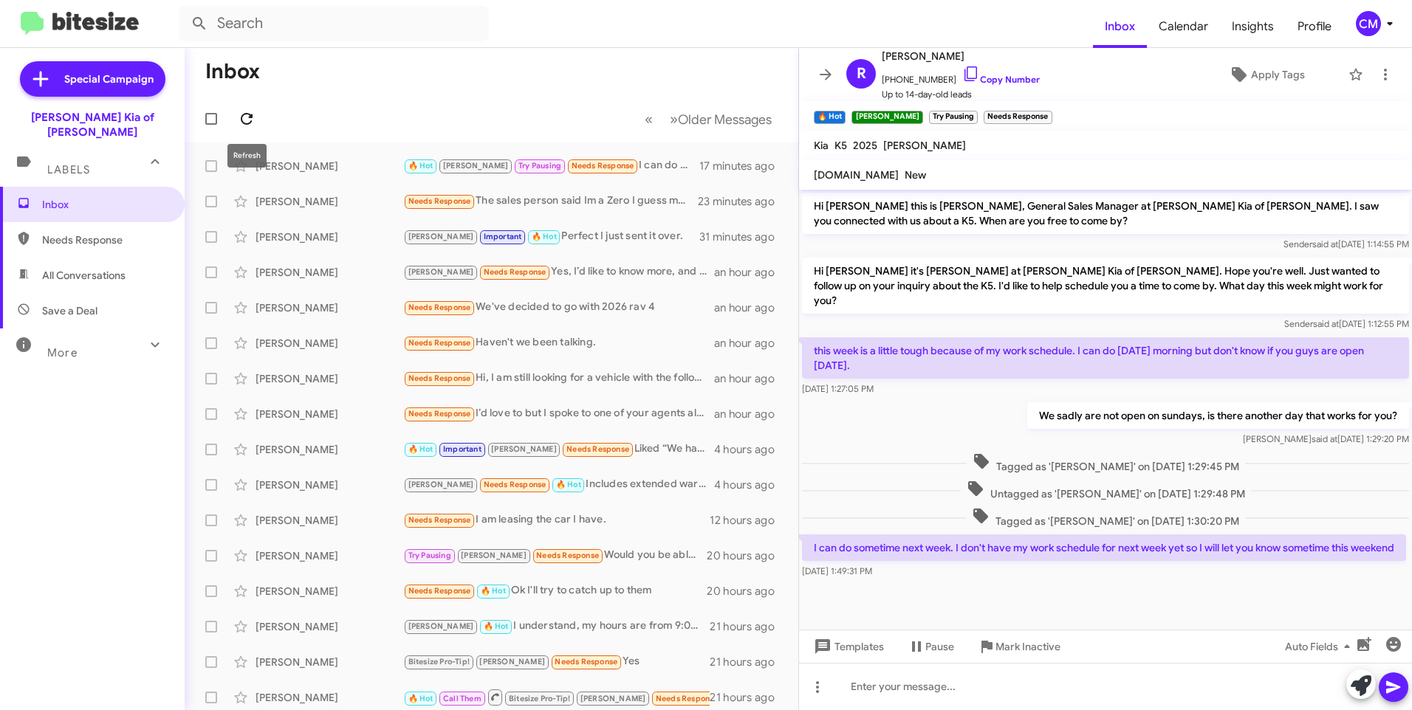
click at [257, 120] on span at bounding box center [247, 119] width 30 height 18
click at [603, 162] on div "🔥 Hot [PERSON_NAME] Try Pausing I can do sometime next week. I don't have my wo…" at bounding box center [565, 165] width 324 height 17
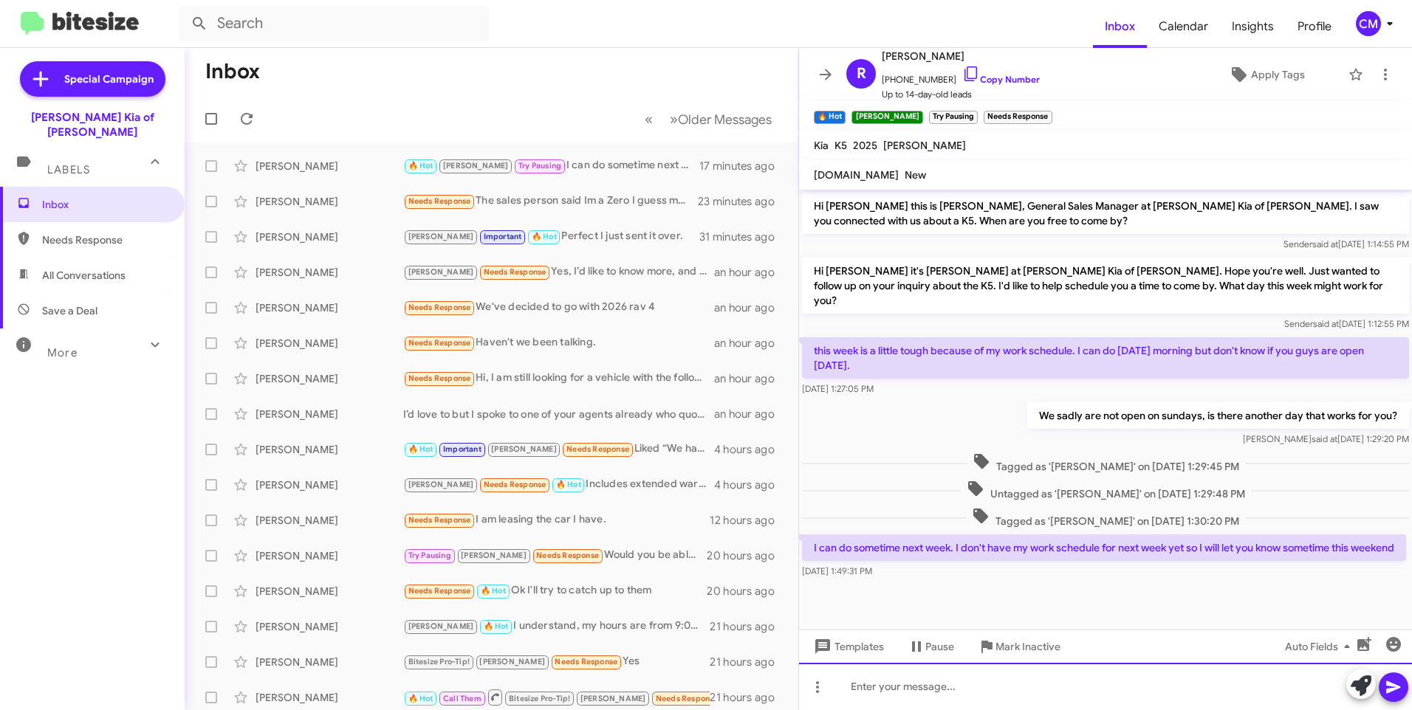
click at [911, 704] on div at bounding box center [1105, 686] width 613 height 47
click at [1393, 684] on icon at bounding box center [1393, 688] width 18 height 18
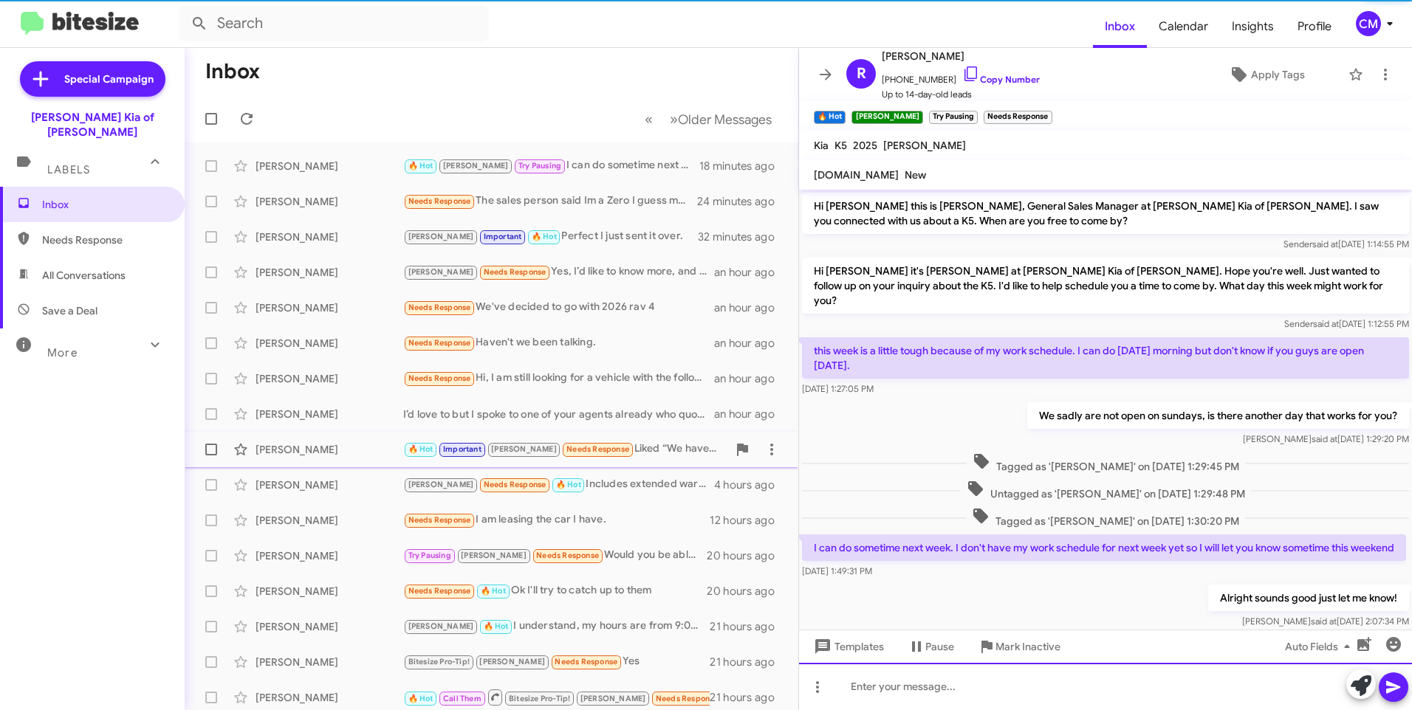
scroll to position [35, 0]
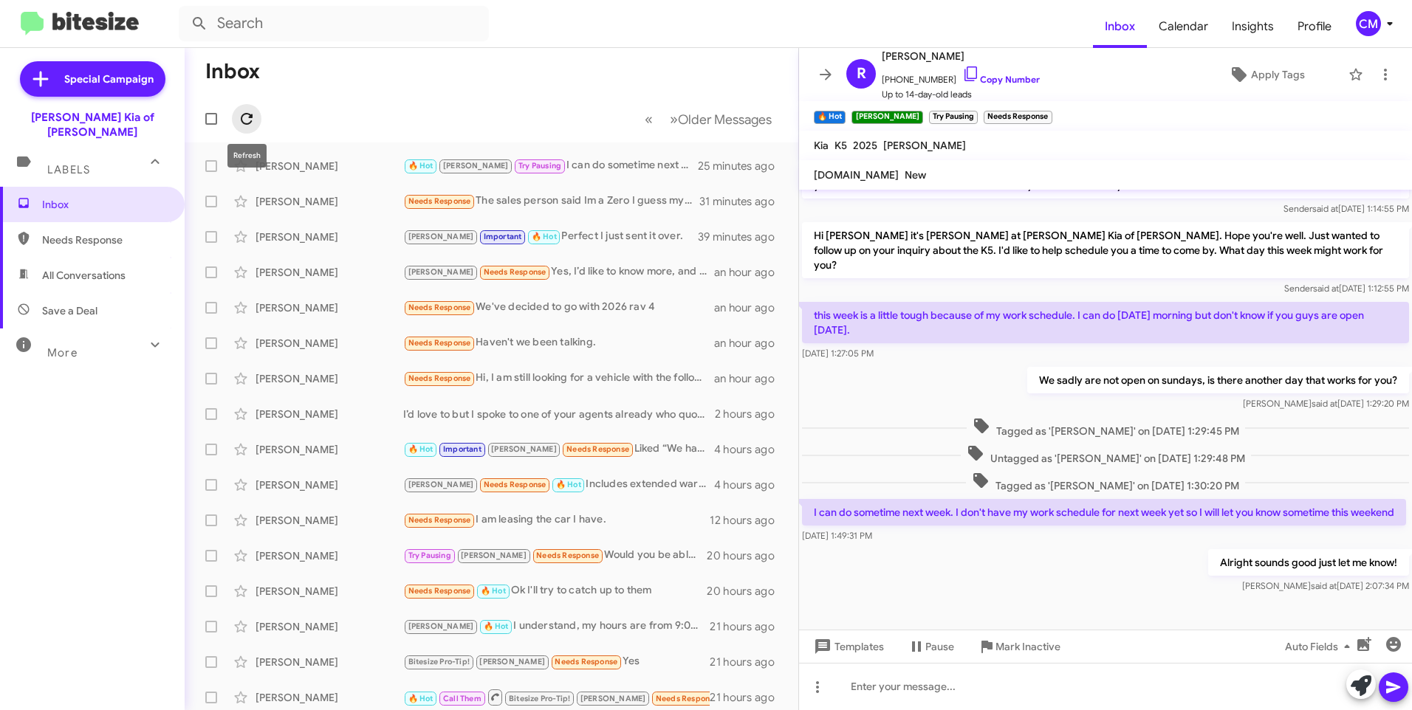
click at [249, 115] on icon at bounding box center [247, 119] width 18 height 18
click at [253, 114] on icon at bounding box center [247, 119] width 18 height 18
